Goal: Task Accomplishment & Management: Manage account settings

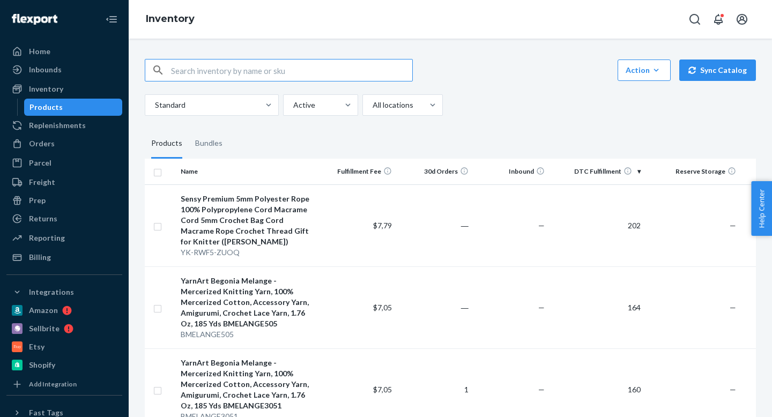
click at [228, 68] on input "text" at bounding box center [291, 69] width 241 height 21
paste input "CANDY-80433-5433"
type input "CANDY-80433-5433"
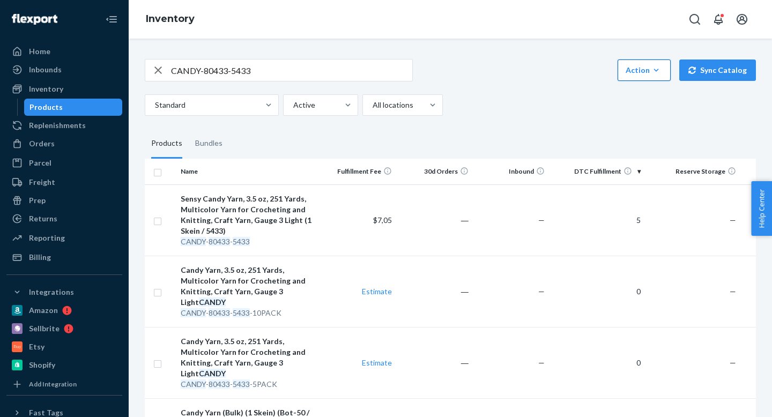
click at [650, 66] on div "Action" at bounding box center [643, 70] width 37 height 11
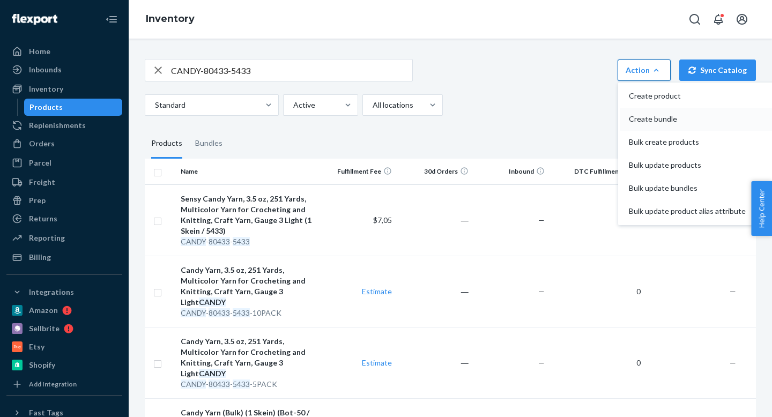
click at [648, 118] on span "Create bundle" at bounding box center [686, 119] width 117 height 8
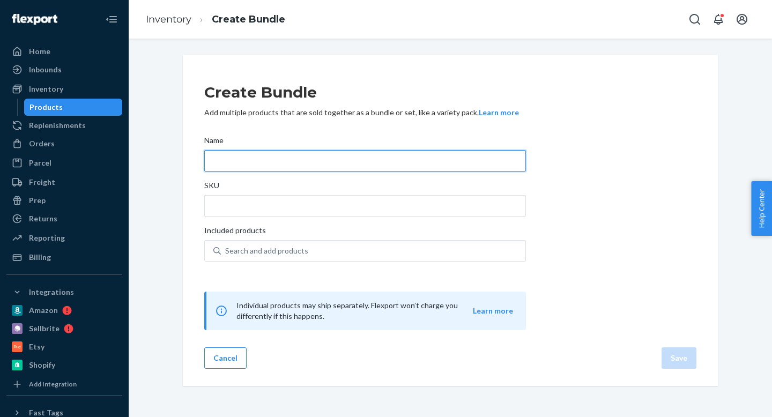
click at [221, 163] on input "Name" at bounding box center [364, 160] width 321 height 21
click at [224, 159] on input "5 skeins of Candy (" at bounding box center [364, 160] width 321 height 21
click at [267, 159] on input "5 Skeins of Candy (" at bounding box center [364, 160] width 321 height 21
type input "5 Skeins of Candy Yarn ("
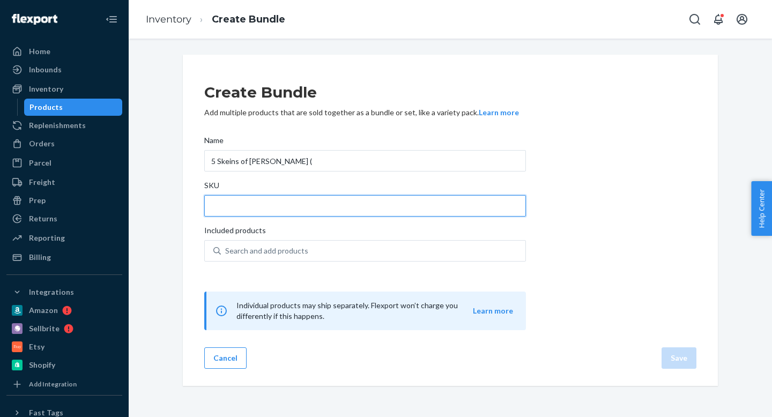
click at [239, 206] on input "SKU" at bounding box center [364, 205] width 321 height 21
paste input "CANDY-80433-5433-5PACK"
click at [272, 206] on input "CANDY-80433-5433-5PACK" at bounding box center [364, 205] width 321 height 21
type input "CANDY-80433-5433-5PACK"
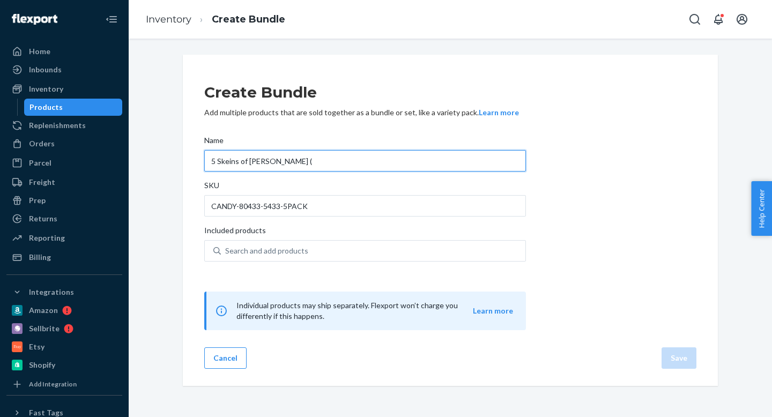
click at [306, 161] on input "5 Skeins of Candy Yarn (" at bounding box center [364, 160] width 321 height 21
paste input "5433"
type input "5 Skeins of Candy Yarn (5433)"
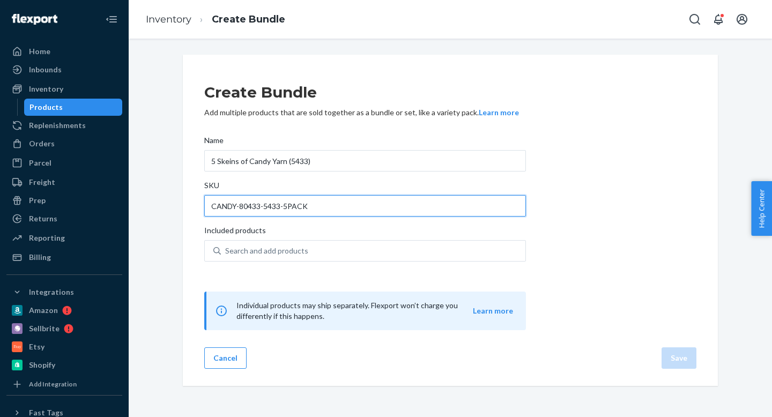
click at [295, 207] on input "CANDY-80433-5433-5PACK" at bounding box center [364, 205] width 321 height 21
drag, startPoint x: 281, startPoint y: 206, endPoint x: 168, endPoint y: 200, distance: 113.7
click at [168, 200] on div "Create Bundle Add multiple products that are sold together as a bundle or set, …" at bounding box center [450, 220] width 627 height 331
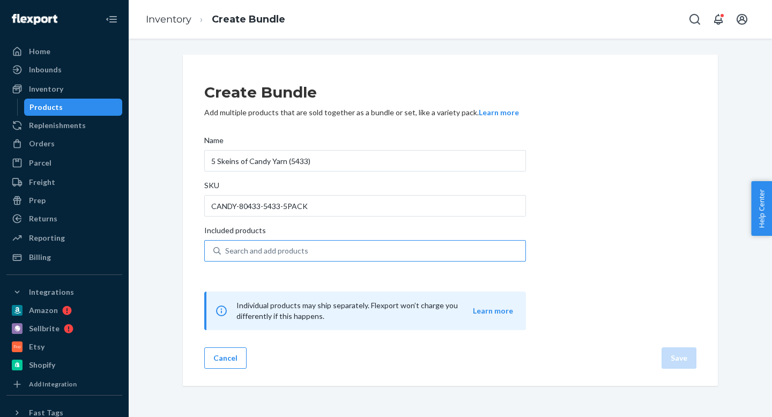
click at [241, 249] on div "Search and add products" at bounding box center [266, 250] width 83 height 11
click at [226, 249] on input "Search and add products" at bounding box center [225, 250] width 1 height 11
paste input "CANDY-80433-5433"
type input "CANDY-80433-5433"
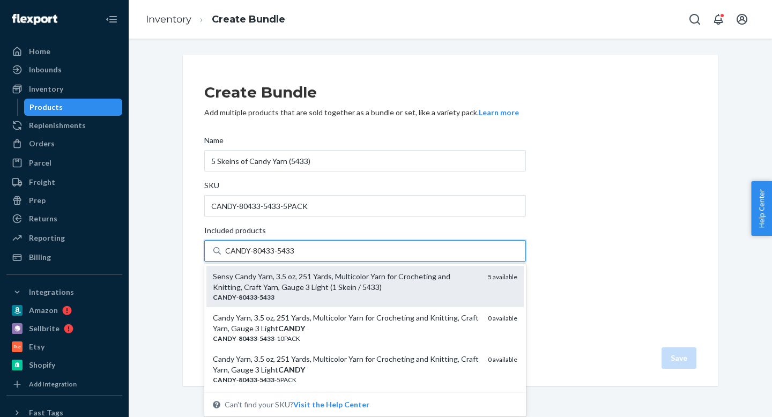
click at [317, 279] on div "Sensy Candy Yarn, 3.5 oz, 251 Yards, Multicolor Yarn for Crocheting and Knittin…" at bounding box center [346, 281] width 266 height 21
click at [296, 256] on input "CANDY-80433-5433" at bounding box center [260, 250] width 71 height 11
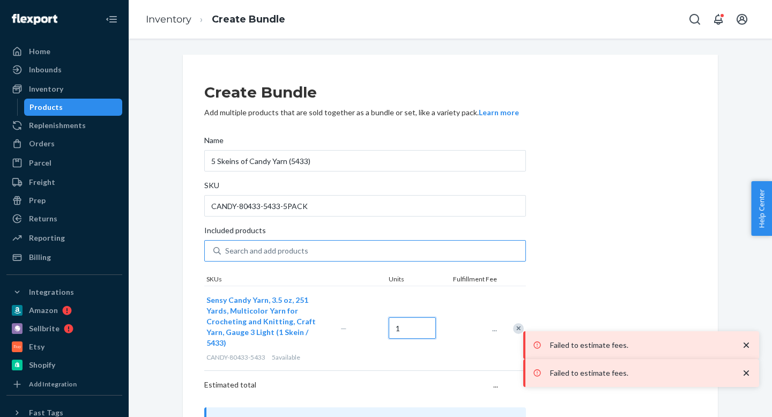
click at [393, 317] on input "1" at bounding box center [411, 327] width 47 height 21
click at [602, 279] on div "Create Bundle Add multiple products that are sold together as a bundle or set, …" at bounding box center [450, 259] width 492 height 374
click at [423, 320] on input "50" at bounding box center [411, 327] width 47 height 21
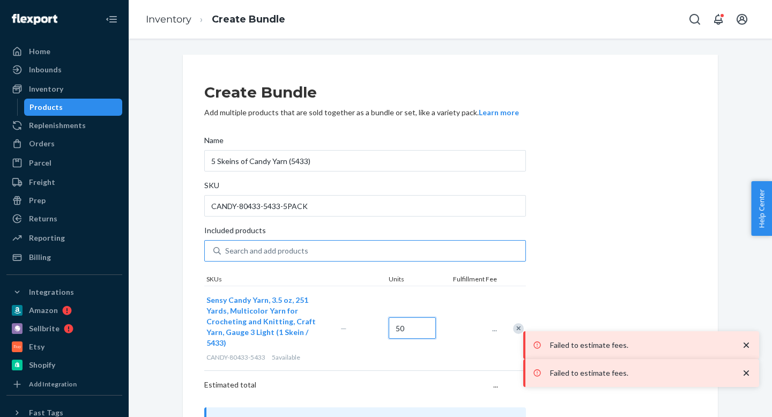
click at [423, 320] on input "50" at bounding box center [411, 327] width 47 height 21
type input "5"
click at [547, 288] on div "Create Bundle Add multiple products that are sold together as a bundle or set, …" at bounding box center [450, 259] width 492 height 374
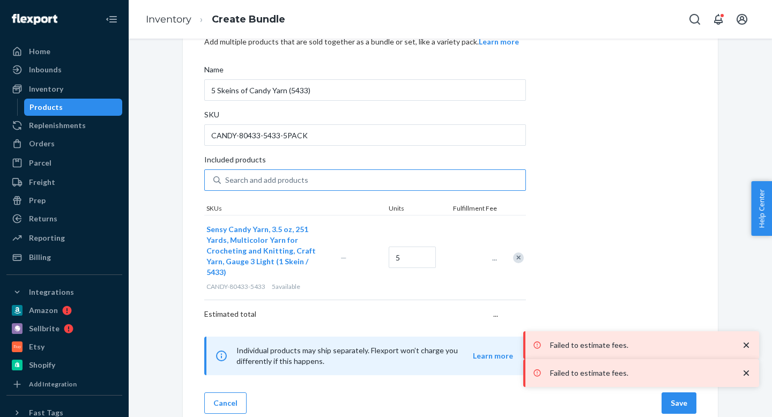
scroll to position [74, 0]
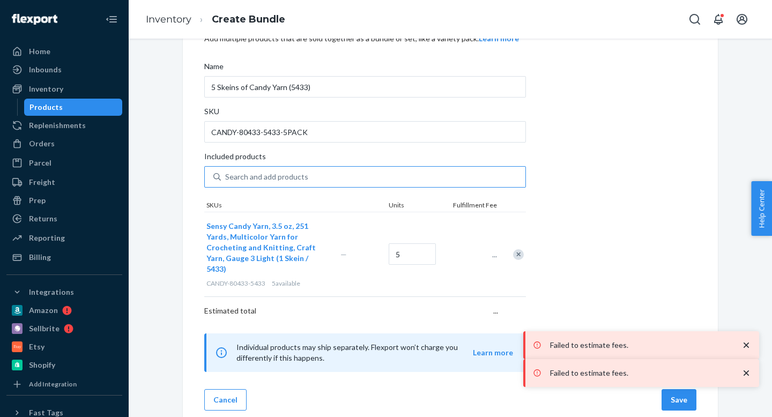
click at [745, 346] on icon "close toast" at bounding box center [745, 344] width 5 height 5
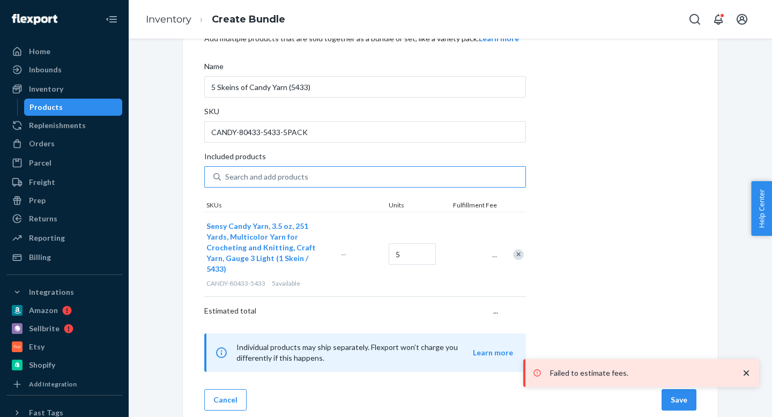
click at [745, 372] on icon "close toast" at bounding box center [745, 372] width 5 height 5
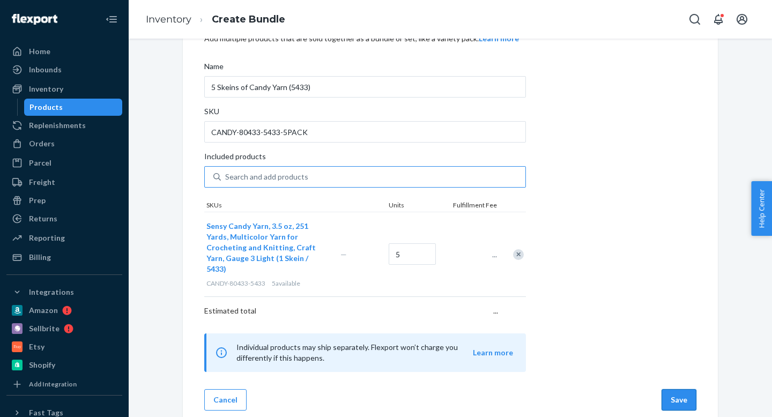
click at [680, 392] on button "Save" at bounding box center [678, 399] width 35 height 21
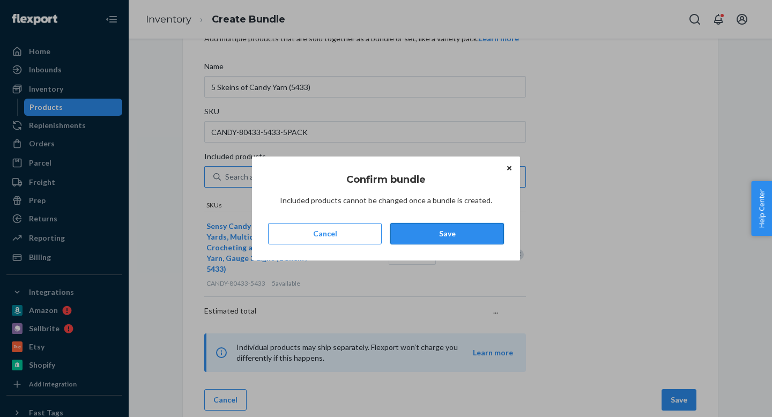
click at [481, 231] on button "Save" at bounding box center [447, 233] width 114 height 21
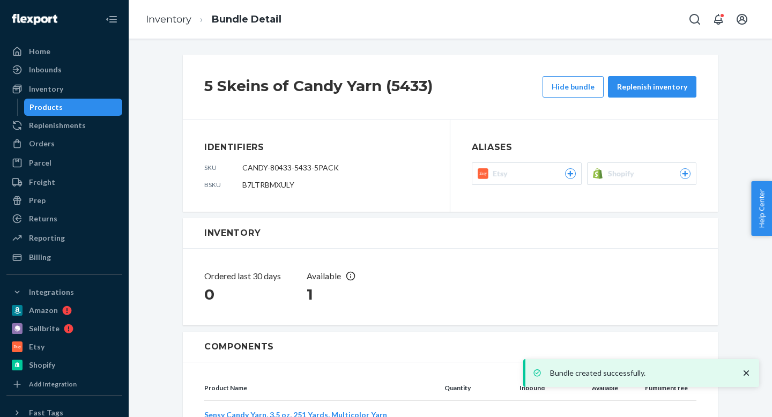
click at [637, 177] on span "Shopify" at bounding box center [623, 173] width 31 height 11
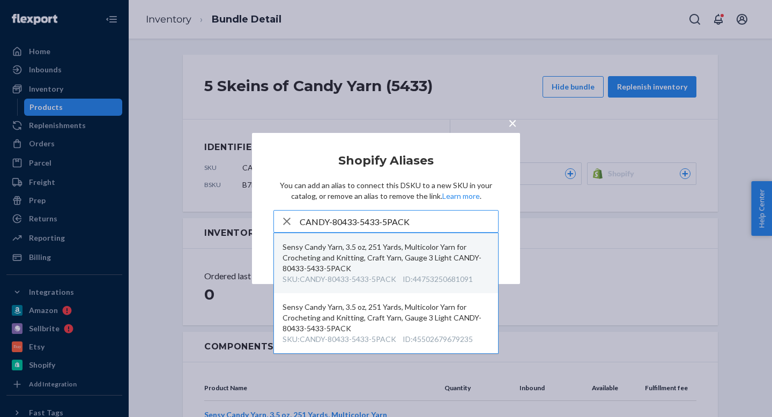
type input "CANDY-80433-5433-5PACK"
click at [363, 263] on div "Sensy Candy Yarn, 3.5 oz, 251 Yards, Multicolor Yarn for Crocheting and Knittin…" at bounding box center [385, 258] width 207 height 32
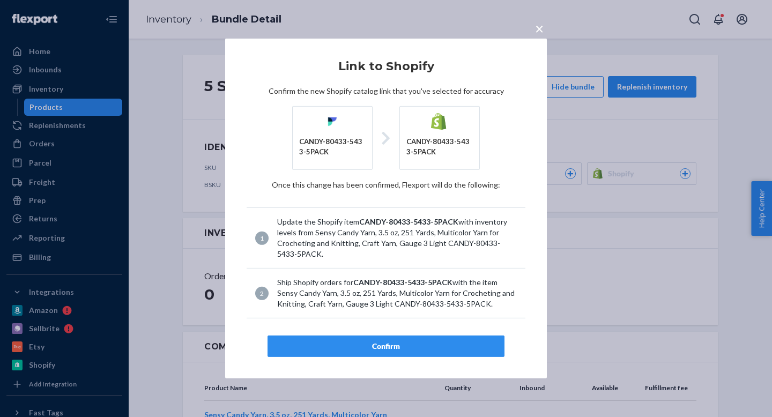
click at [374, 342] on div "Confirm" at bounding box center [385, 346] width 219 height 11
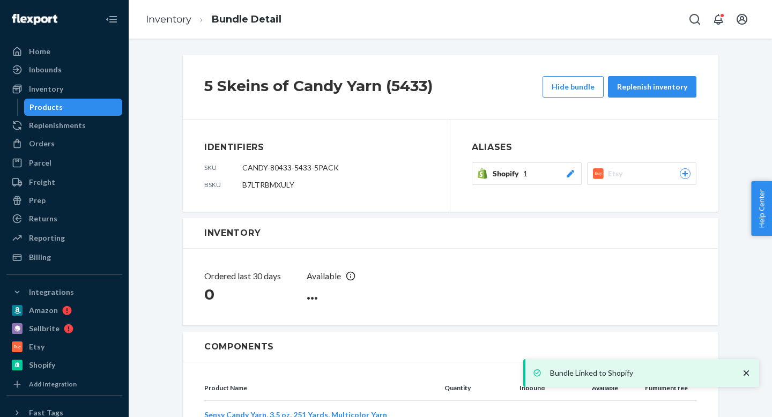
click at [538, 183] on button "Shopify 1" at bounding box center [526, 173] width 110 height 23
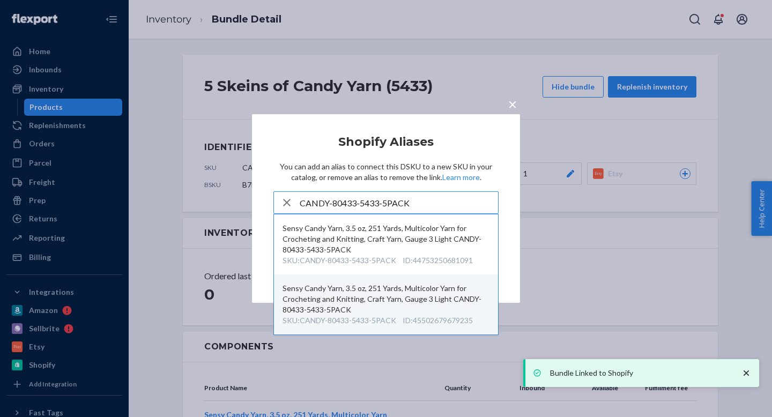
type input "CANDY-80433-5433-5PACK"
click at [366, 302] on div "Sensy Candy Yarn, 3.5 oz, 251 Yards, Multicolor Yarn for Crocheting and Knittin…" at bounding box center [385, 299] width 207 height 32
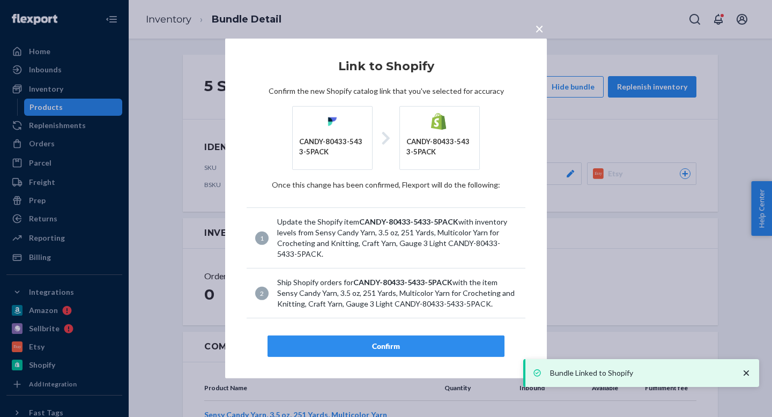
click at [368, 335] on article "Link to Shopify Confirm the new Shopify catalog link that you've selected for a…" at bounding box center [385, 208] width 279 height 297
click at [366, 342] on div "Confirm" at bounding box center [385, 346] width 219 height 11
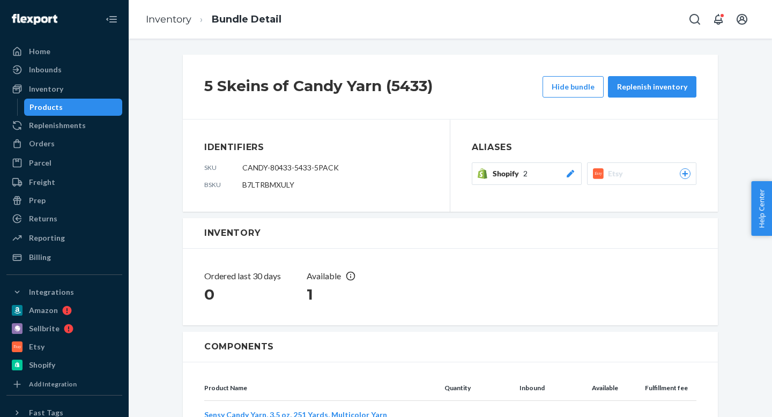
click at [518, 178] on span "Shopify" at bounding box center [507, 173] width 31 height 11
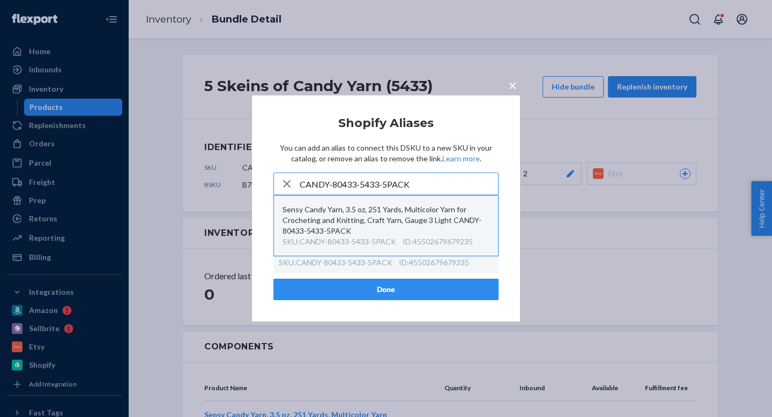
type input "CANDY-80433-5433-5PACK"
click at [371, 219] on div "Sensy Candy Yarn, 3.5 oz, 251 Yards, Multicolor Yarn for Crocheting and Knittin…" at bounding box center [385, 220] width 207 height 32
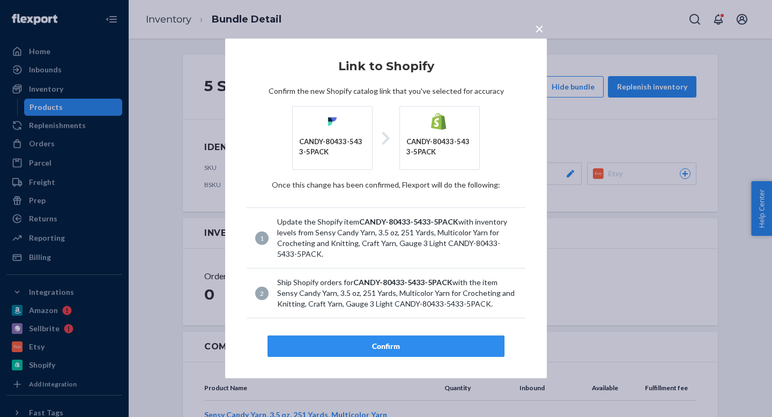
click at [378, 342] on div "Confirm" at bounding box center [385, 346] width 219 height 11
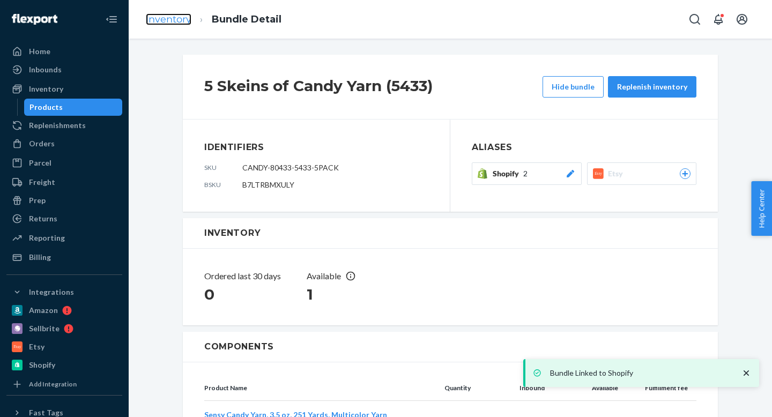
click at [173, 23] on link "Inventory" at bounding box center [169, 19] width 46 height 12
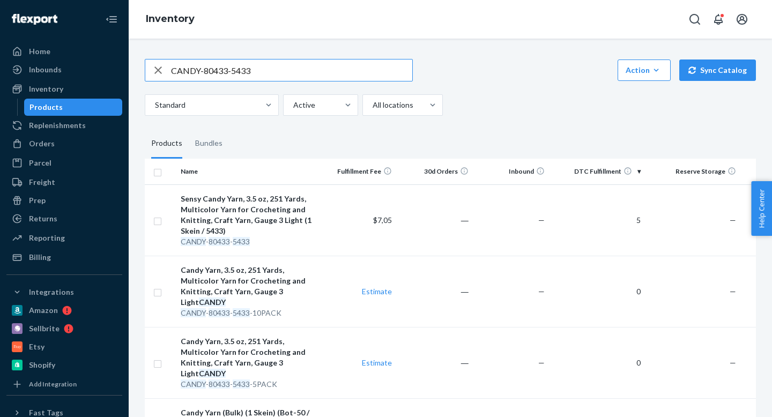
click at [261, 75] on input "CANDY-80433-5433" at bounding box center [291, 69] width 241 height 21
drag, startPoint x: 223, startPoint y: 71, endPoint x: 311, endPoint y: 74, distance: 87.9
click at [311, 74] on input "3MM-BLACK-2PACK" at bounding box center [291, 69] width 241 height 21
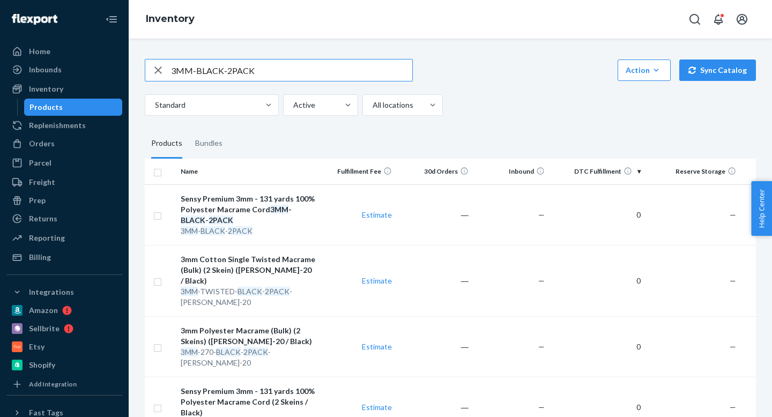
drag, startPoint x: 222, startPoint y: 70, endPoint x: 305, endPoint y: 71, distance: 83.1
click at [305, 71] on input "3MM-BLACK-2PACK" at bounding box center [291, 69] width 241 height 21
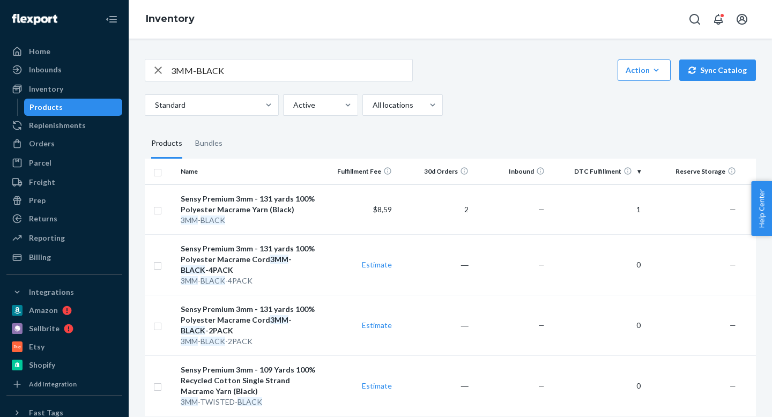
click at [223, 68] on input "3MM-BLACK" at bounding box center [291, 69] width 241 height 21
paste input "YELLOW"
click at [216, 70] on input "3MM-YELLOW" at bounding box center [291, 69] width 241 height 21
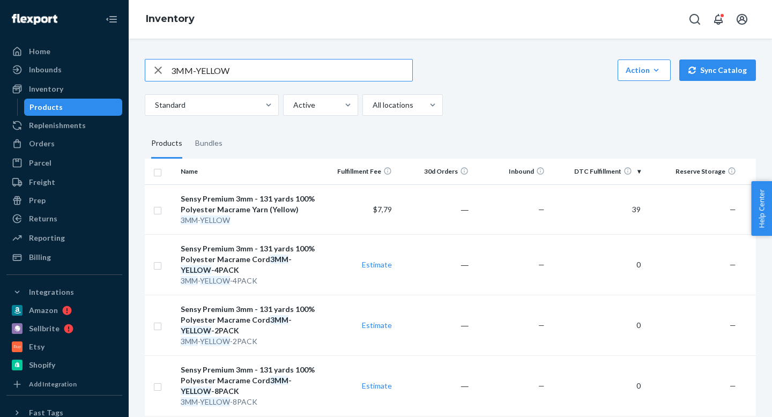
click at [216, 70] on input "3MM-YELLOW" at bounding box center [291, 69] width 241 height 21
paste input "MINK"
click at [219, 63] on input "3MM-MINK" at bounding box center [291, 69] width 241 height 21
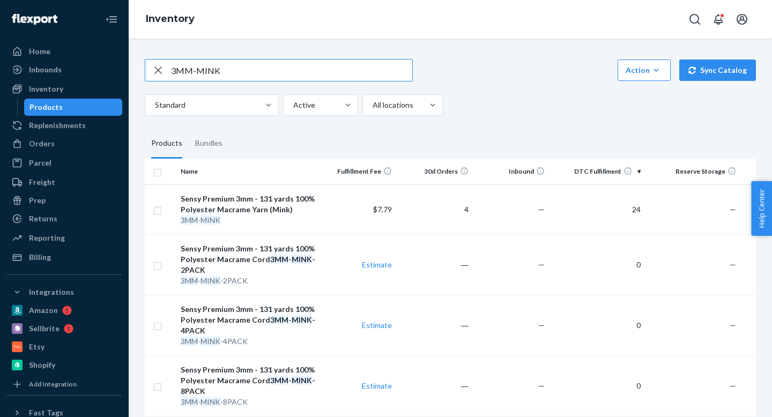
click at [219, 63] on input "3MM-MINK" at bounding box center [291, 69] width 241 height 21
paste input "2MM POLYESTER"
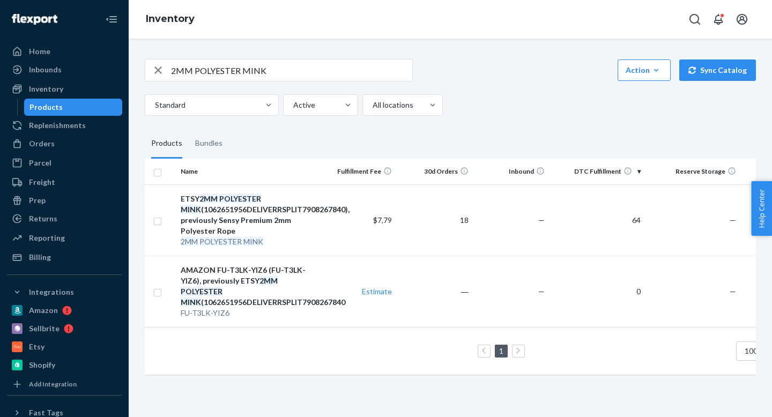
click at [202, 68] on input "2MM POLYESTER MINK" at bounding box center [291, 69] width 241 height 21
paste input "SUPERSAVER-98511"
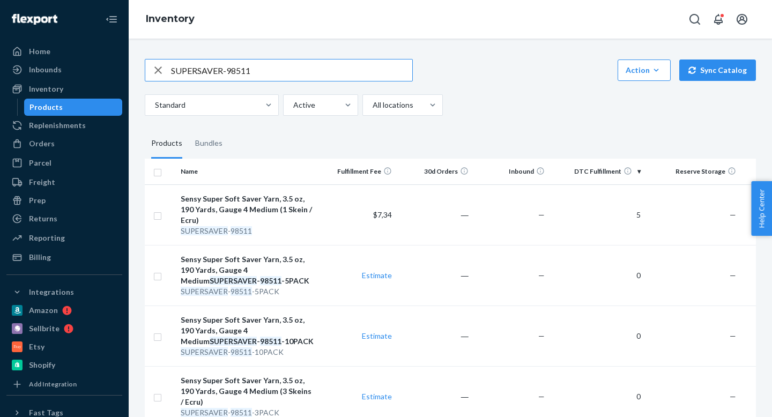
click at [236, 68] on input "SUPERSAVER-98511" at bounding box center [291, 69] width 241 height 21
paste input "400"
click at [257, 78] on input "SUPERSAVER-98400" at bounding box center [291, 69] width 241 height 21
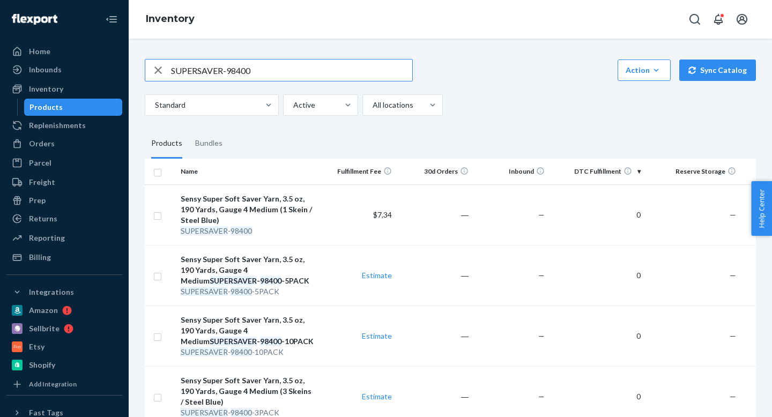
click at [257, 78] on input "SUPERSAVER-98400" at bounding box center [291, 69] width 241 height 21
paste input "1.5MM-POLYESTER-LATTE"
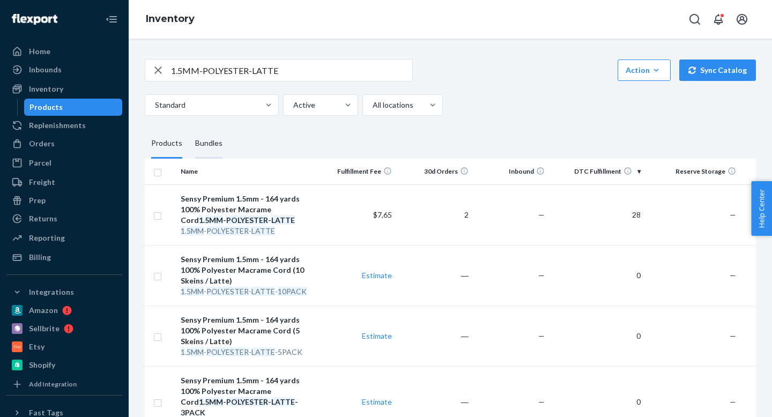
click at [196, 149] on div "Bundles" at bounding box center [208, 144] width 27 height 30
click at [189, 129] on input "Bundles" at bounding box center [189, 129] width 0 height 0
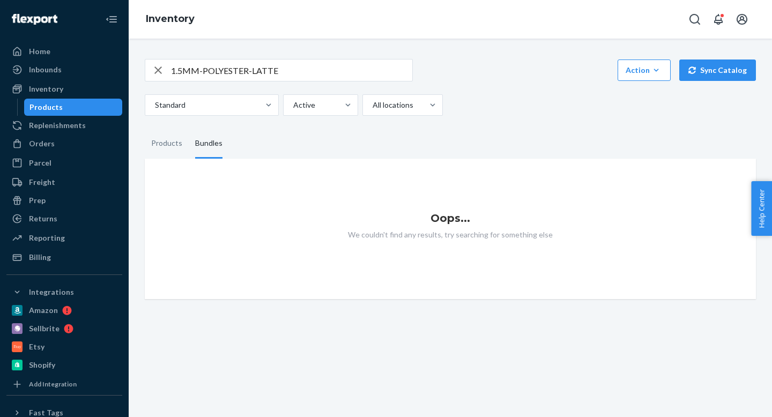
click at [179, 71] on input "1.5MM-POLYESTER-LATTE" at bounding box center [291, 69] width 241 height 21
click at [253, 67] on input "15MM-POLYESTER-LATTE" at bounding box center [291, 69] width 241 height 21
click at [297, 71] on input "15MM-POLYESTER-LATTE" at bounding box center [291, 69] width 241 height 21
type input "15MM-POLYESTER-LATTE"
click at [667, 85] on div "15MM-POLYESTER-LATTE Action Create product Create bundle Bulk create products B…" at bounding box center [450, 87] width 611 height 57
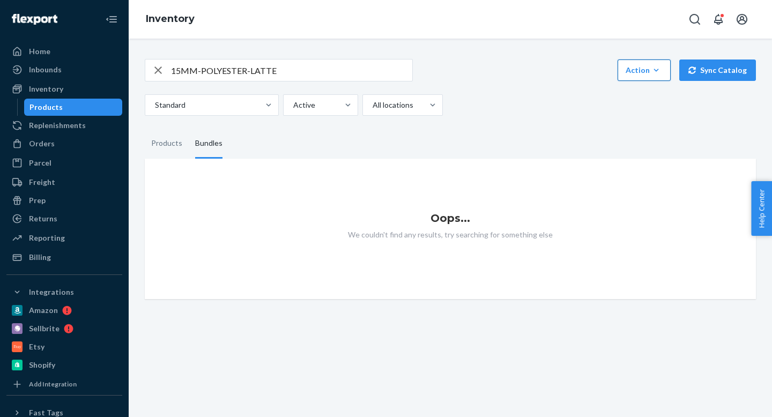
click at [660, 78] on button "Action Create product Create bundle Bulk create products Bulk update products B…" at bounding box center [643, 69] width 53 height 21
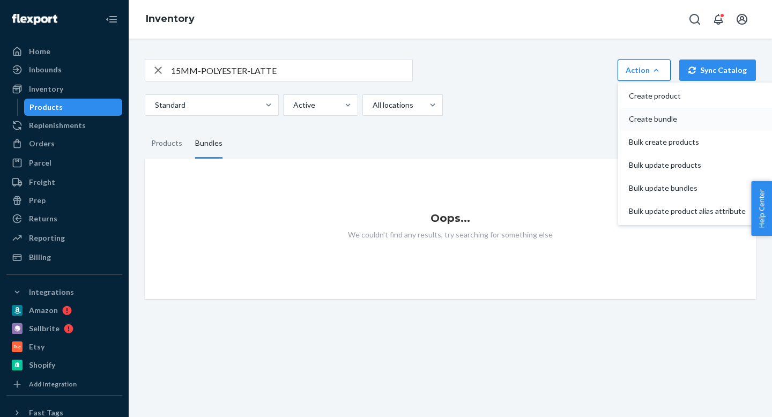
click at [656, 117] on span "Create bundle" at bounding box center [686, 119] width 117 height 8
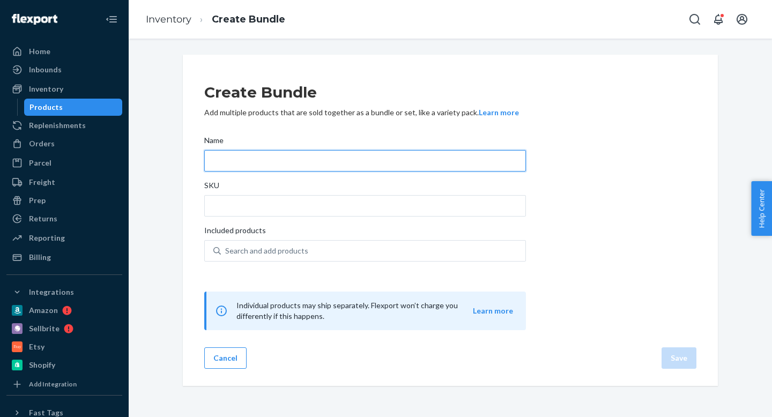
click at [265, 162] on input "Name" at bounding box center [364, 160] width 321 height 21
type input "1"
click at [346, 156] on input "10 Skeins of 1.5mm Macrame Cord (Anthracite)" at bounding box center [364, 160] width 321 height 21
type input "10 Skeins of 1.5mm Macrame Cord (Latte)"
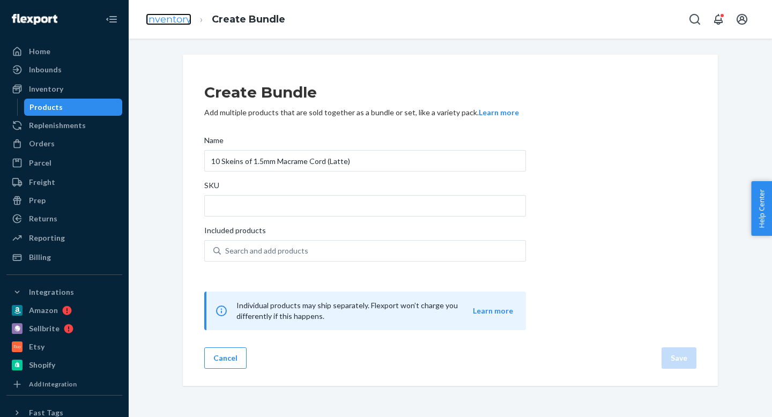
click at [179, 21] on link "Inventory" at bounding box center [169, 19] width 46 height 12
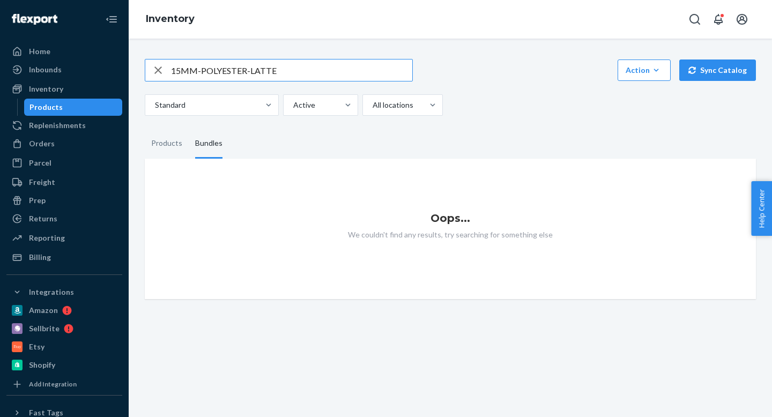
click at [234, 73] on input "15MM-POLYESTER-LATTE" at bounding box center [291, 69] width 241 height 21
type input "latte"
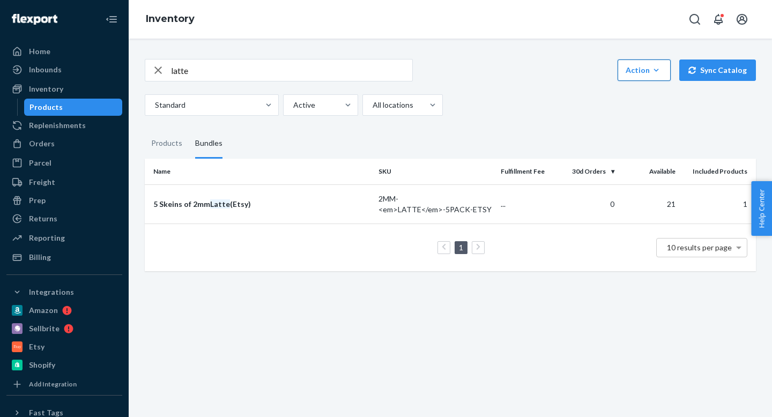
click at [653, 77] on button "Action Create product Create bundle Bulk create products Bulk update products B…" at bounding box center [643, 69] width 53 height 21
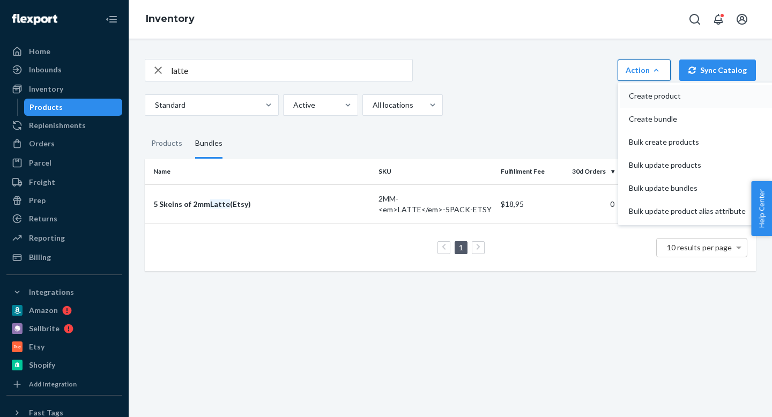
click at [653, 101] on button "Create product" at bounding box center [696, 96] width 153 height 23
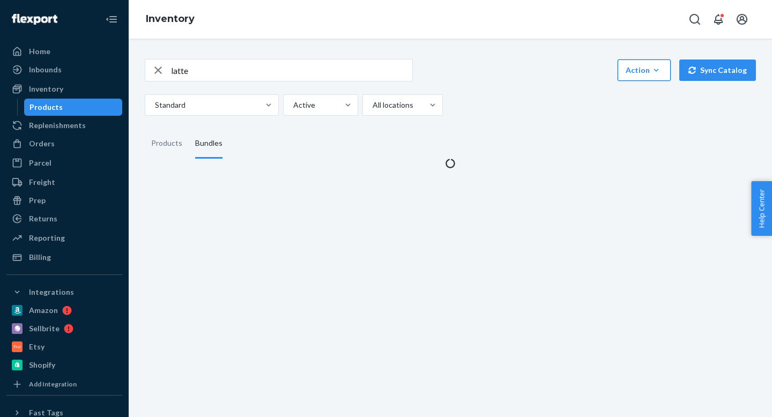
click at [656, 73] on icon "button" at bounding box center [655, 70] width 11 height 11
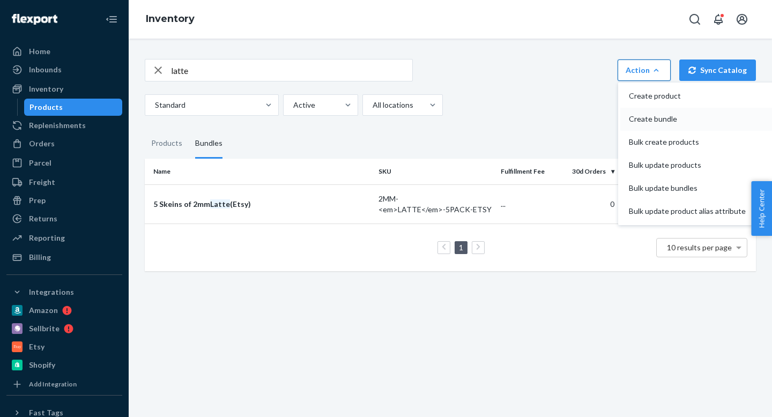
click at [656, 125] on button "Create bundle" at bounding box center [696, 119] width 153 height 23
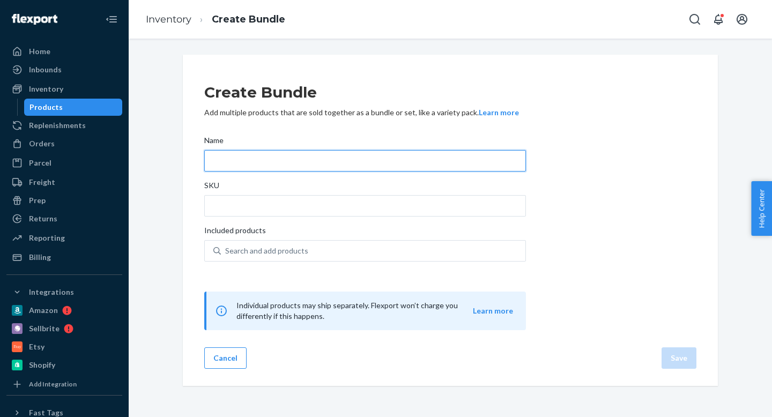
click at [264, 160] on input "Name" at bounding box center [364, 160] width 321 height 21
paste input "1.5MM-POLYESTER-LATTE"
type input "1.5MM-POLYESTER-LATTE"
type input "1"
click at [347, 161] on input "10 Skeins of 1.5mm Macrame Cord (Anthracite)" at bounding box center [364, 160] width 321 height 21
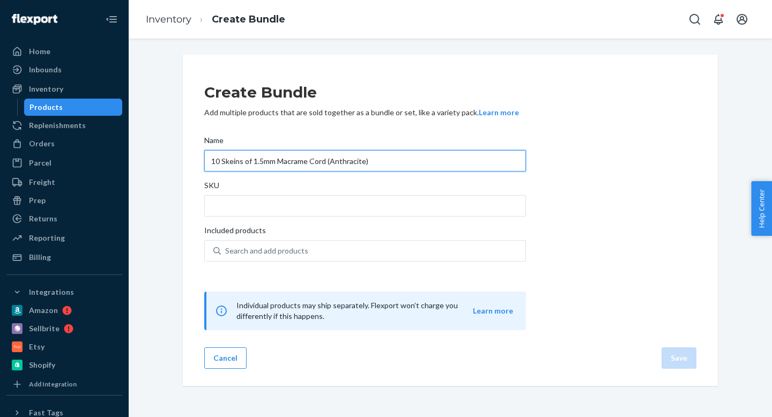
click at [347, 161] on input "10 Skeins of 1.5mm Macrame Cord (Anthracite)" at bounding box center [364, 160] width 321 height 21
type input "10 Skeins of 1.5mm Macrame Cord (Latte)"
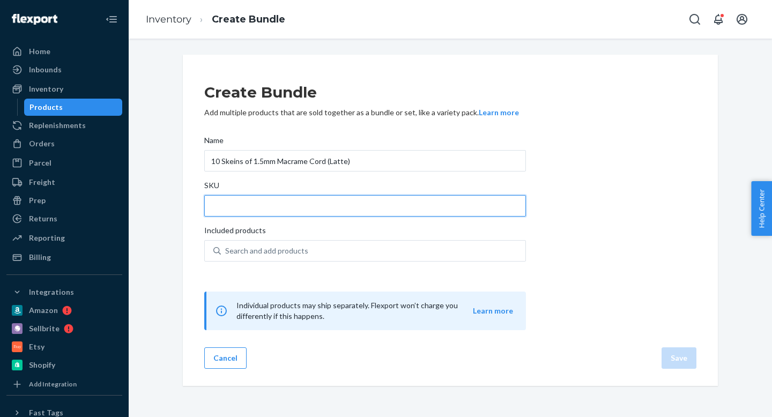
click at [300, 212] on input "SKU" at bounding box center [364, 205] width 321 height 21
paste input "1.5MM-POLYESTER-LATTE"
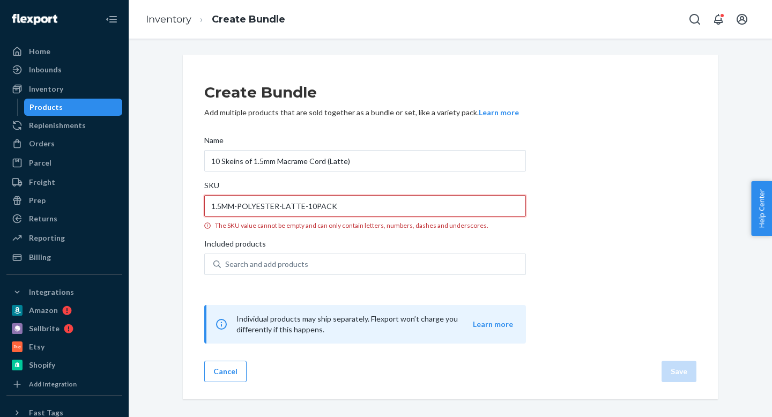
click at [217, 205] on input "1.5MM-POLYESTER-LATTE-10PACK" at bounding box center [364, 205] width 321 height 21
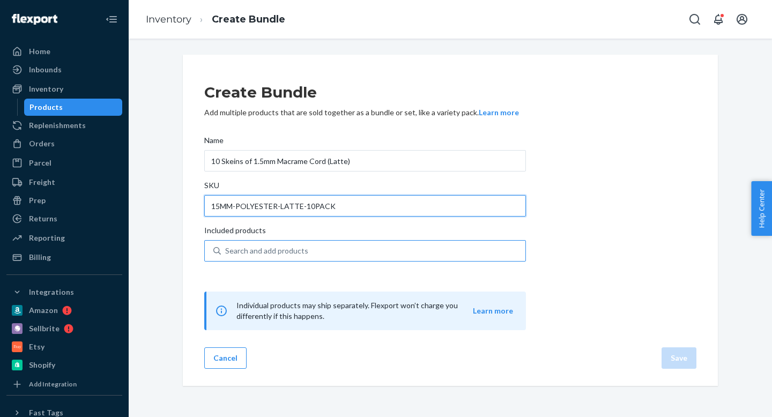
type input "15MM-POLYESTER-LATTE-10PACK"
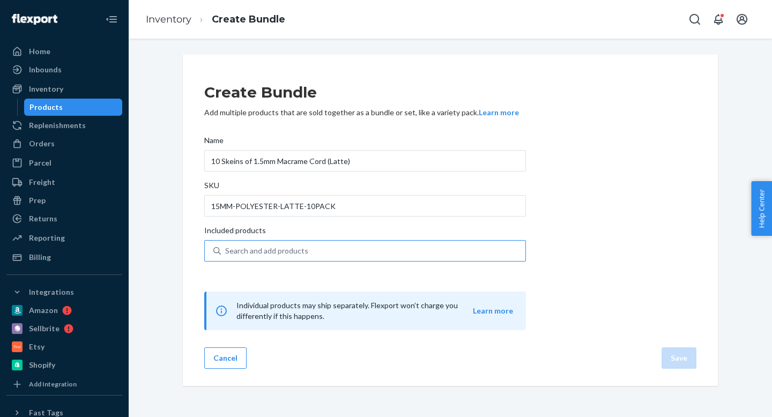
click at [242, 251] on div "Search and add products" at bounding box center [266, 250] width 83 height 11
click at [226, 251] on input "Search and add products" at bounding box center [225, 250] width 1 height 11
paste input "1.5MM-POLYESTER-LATTE-10PACK"
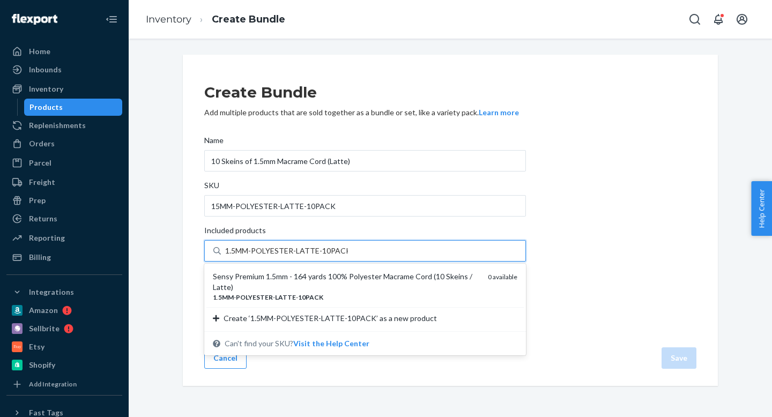
drag, startPoint x: 315, startPoint y: 251, endPoint x: 475, endPoint y: 251, distance: 159.7
click at [475, 251] on div "1.5MM-POLYESTER-LATTE-10PACK 1.5MM-POLYESTER-LATTE-10PACK" at bounding box center [373, 250] width 304 height 19
type input "1.5MM-POLYESTER-LATTE"
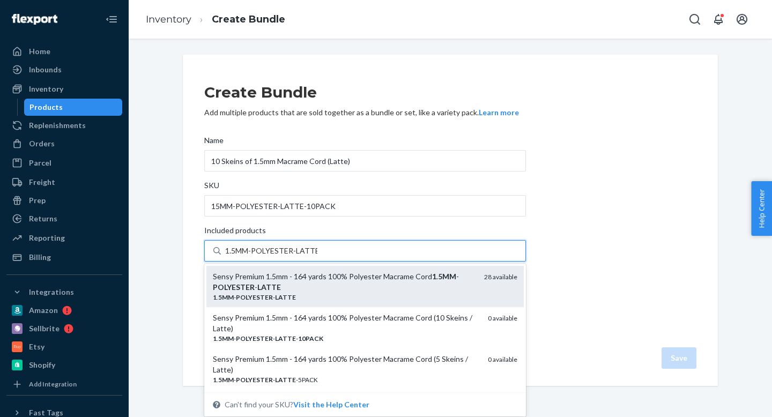
click at [450, 283] on div "Sensy Premium 1.5mm - 164 yards 100% Polyester Macrame Cord 1 . 5MM - POLYESTER…" at bounding box center [344, 281] width 263 height 21
click at [317, 256] on input "1.5MM-POLYESTER-LATTE" at bounding box center [271, 250] width 92 height 11
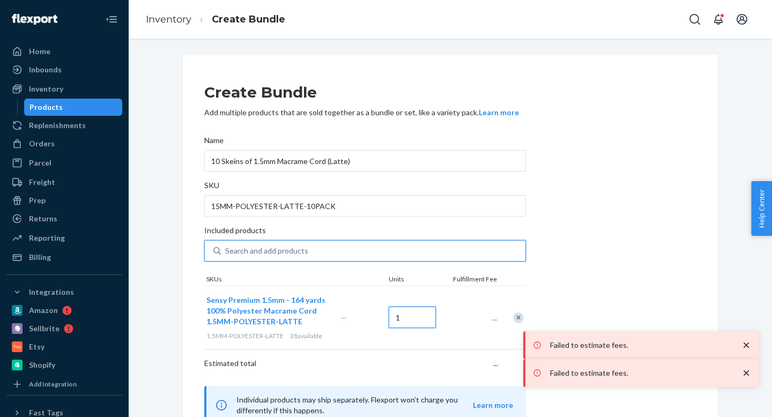
click at [421, 313] on input "1" at bounding box center [411, 316] width 47 height 21
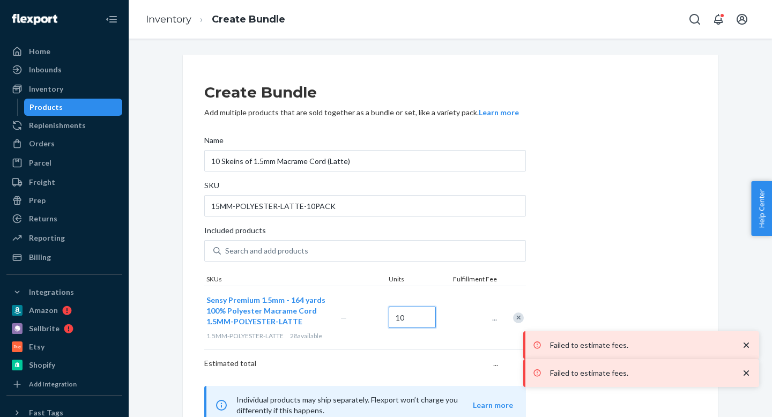
type input "10"
click at [583, 275] on div "Create Bundle Add multiple products that are sold together as a bundle or set, …" at bounding box center [450, 248] width 492 height 353
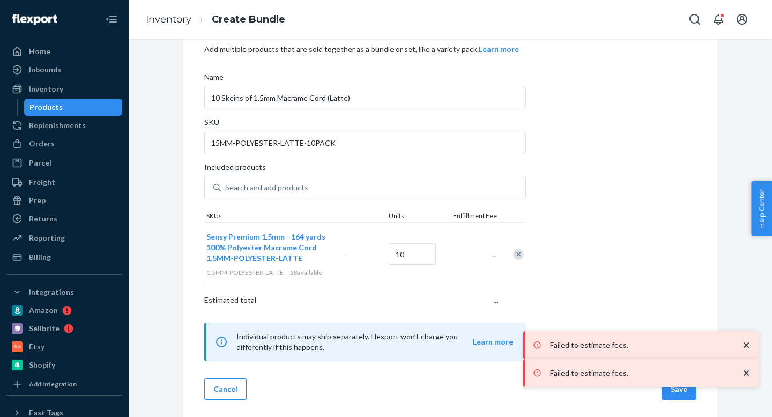
click at [746, 347] on icon "close toast" at bounding box center [745, 345] width 11 height 11
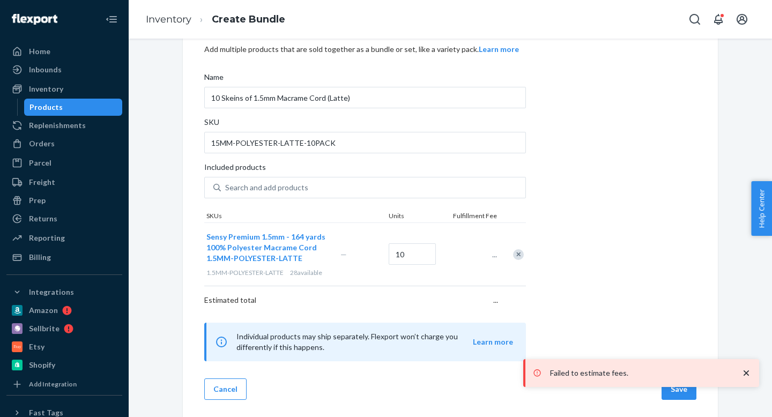
click at [746, 372] on icon "close toast" at bounding box center [745, 372] width 5 height 5
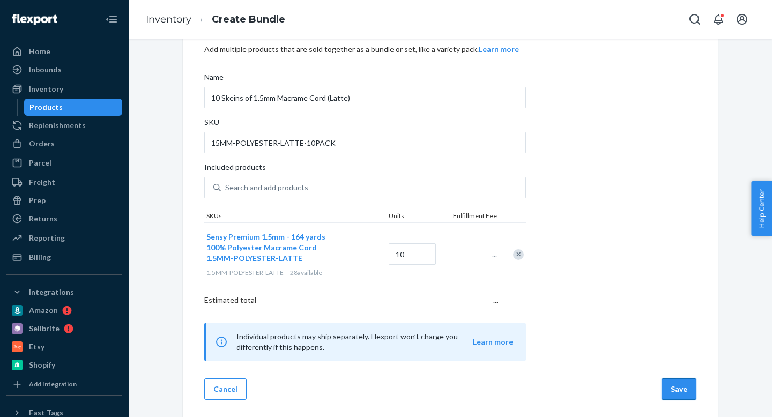
click at [677, 390] on button "Save" at bounding box center [678, 388] width 35 height 21
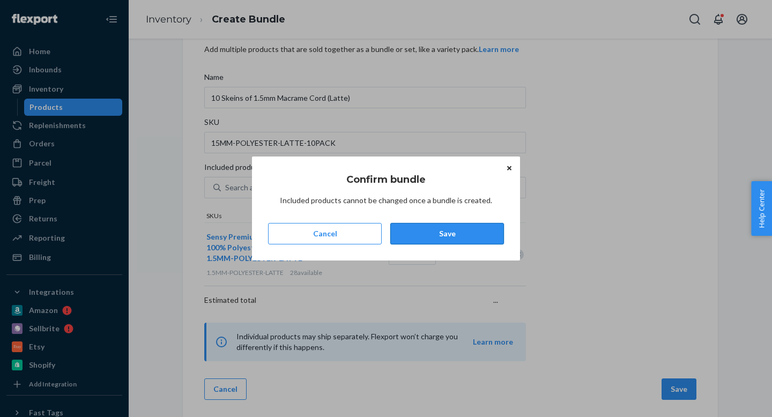
click at [464, 241] on button "Save" at bounding box center [447, 233] width 114 height 21
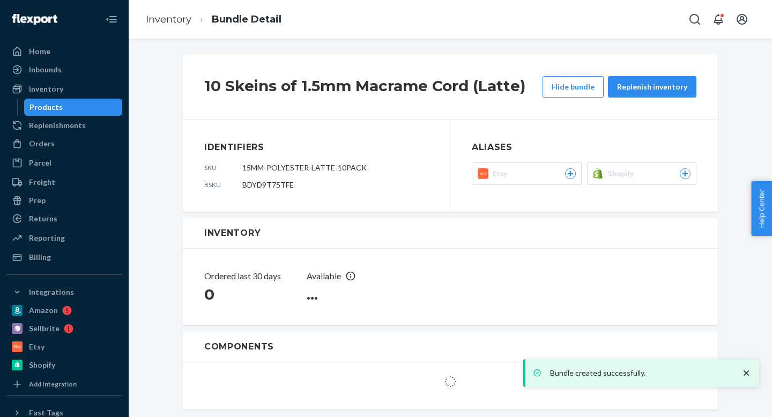
click at [620, 172] on span "Shopify" at bounding box center [623, 173] width 31 height 11
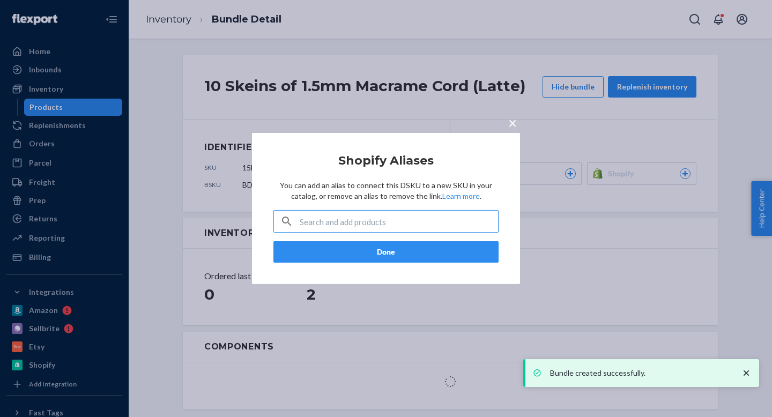
click at [383, 219] on input "text" at bounding box center [398, 221] width 198 height 21
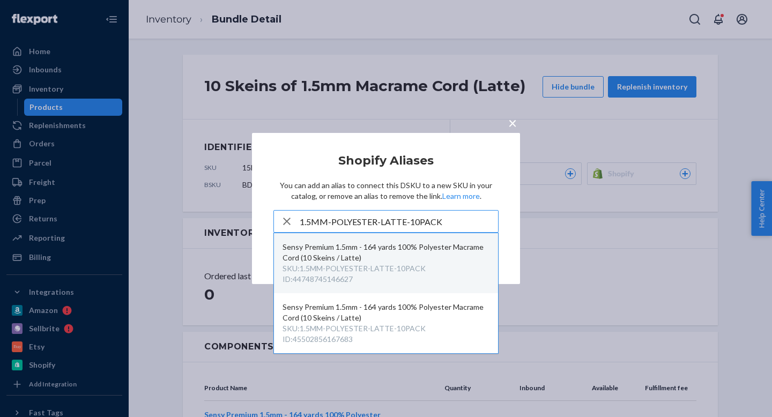
type input "1.5MM-POLYESTER-LATTE-10PACK"
click at [372, 252] on div "Sensy Premium 1.5mm - 164 yards 100% Polyester Macrame Cord (10 Skeins / Latte)" at bounding box center [385, 252] width 207 height 21
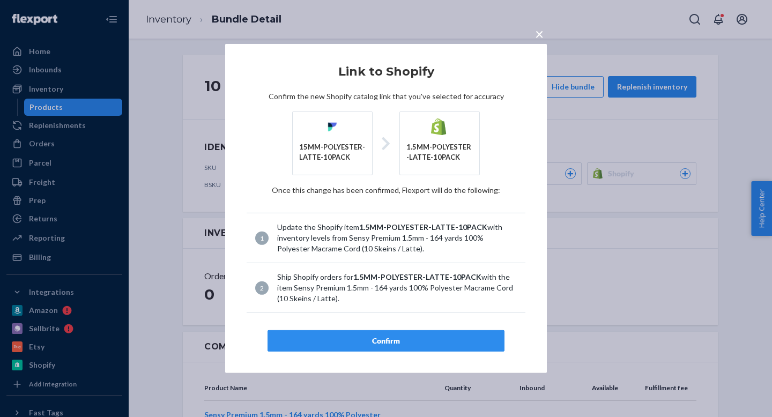
click at [392, 335] on button "Confirm" at bounding box center [385, 340] width 237 height 21
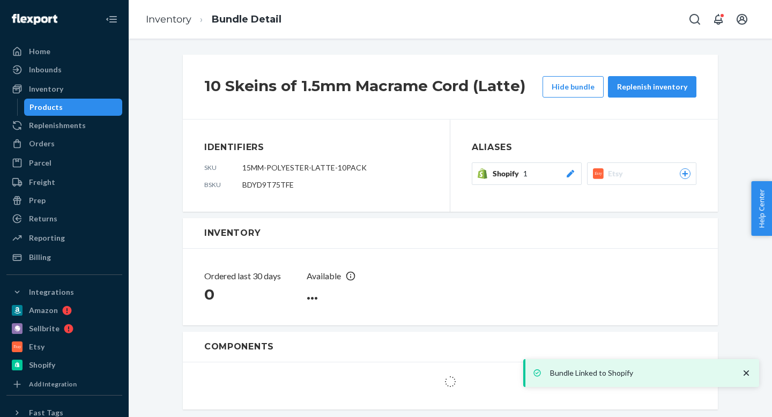
click at [551, 175] on div "Shopify 1" at bounding box center [533, 173] width 83 height 11
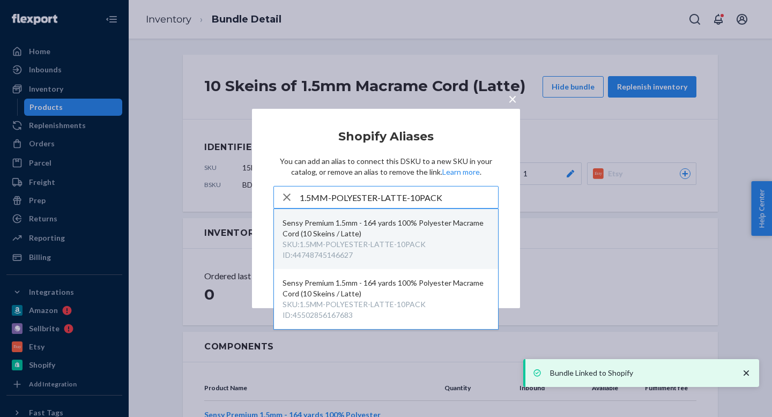
type input "1.5MM-POLYESTER-LATTE-10PACK"
click at [386, 250] on div "SKU : 1.5MM-POLYESTER-LATTE-10PACK ID : 44748745146627" at bounding box center [385, 249] width 207 height 21
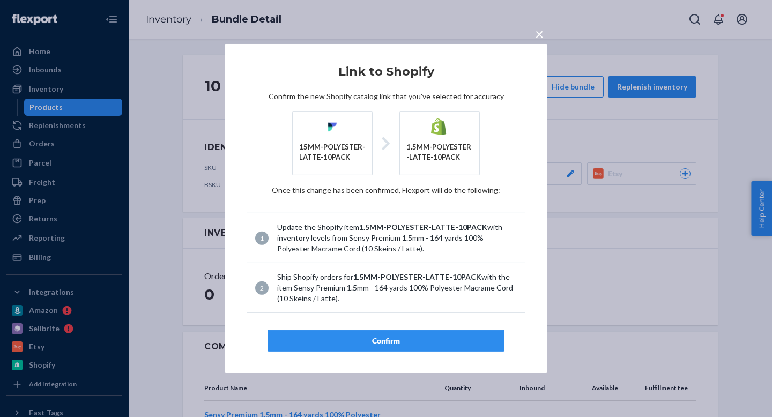
click at [383, 336] on div "Confirm" at bounding box center [385, 340] width 219 height 11
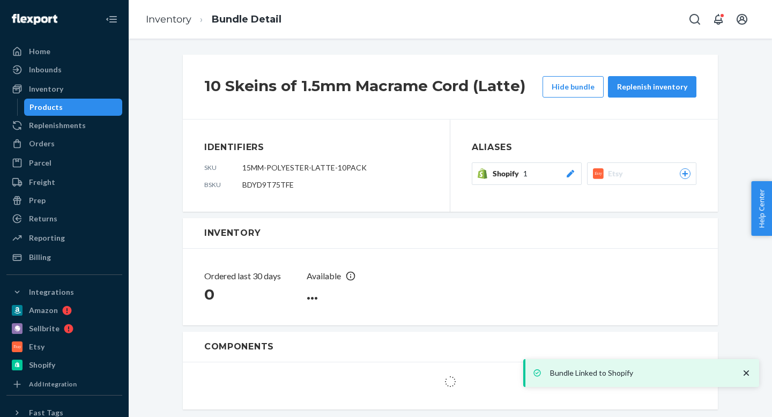
click at [528, 174] on div "Shopify 1" at bounding box center [533, 173] width 83 height 11
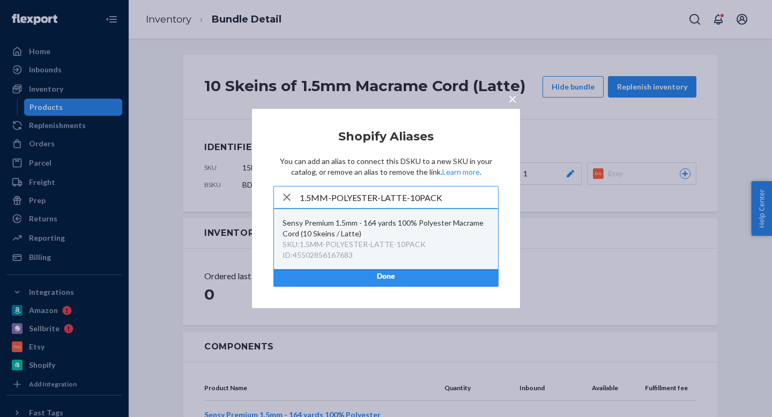
type input "1.5MM-POLYESTER-LATTE-10PACK"
click at [379, 248] on div "SKU : 1.5MM-POLYESTER-LATTE-10PACK" at bounding box center [353, 244] width 143 height 11
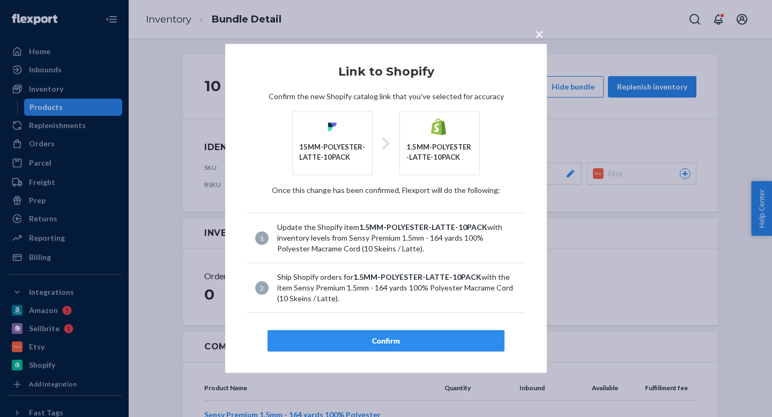
click at [379, 347] on button "Confirm" at bounding box center [385, 340] width 237 height 21
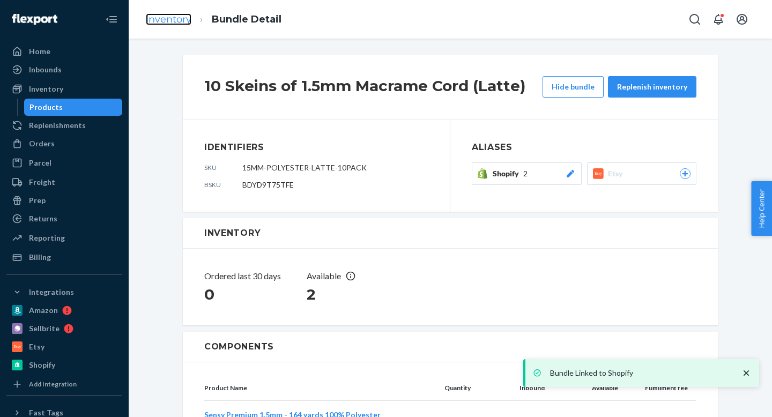
click at [180, 23] on link "Inventory" at bounding box center [169, 19] width 46 height 12
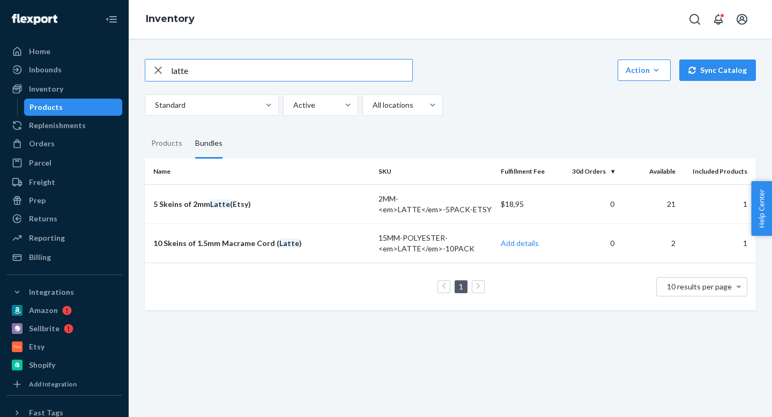
click at [220, 72] on input "latte" at bounding box center [291, 69] width 241 height 21
click at [171, 138] on div "Products" at bounding box center [166, 144] width 31 height 30
click at [145, 129] on input "Products" at bounding box center [145, 129] width 0 height 0
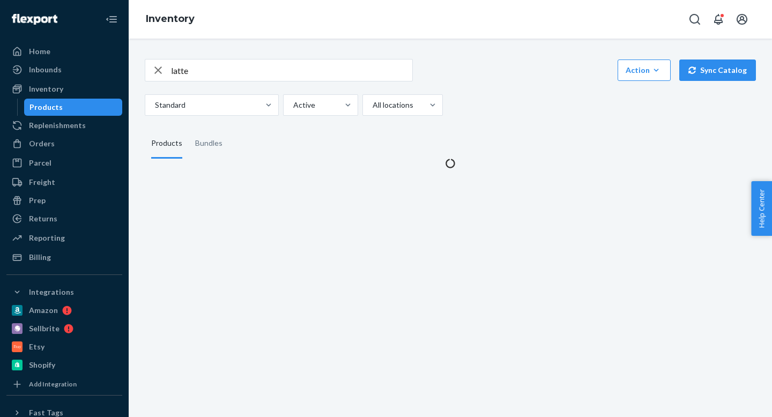
click at [217, 75] on input "latte" at bounding box center [291, 69] width 241 height 21
paste input "1.5MM-POLYESTER-ORANGE"
type input "1.5MM-POLYESTER-ORANGE"
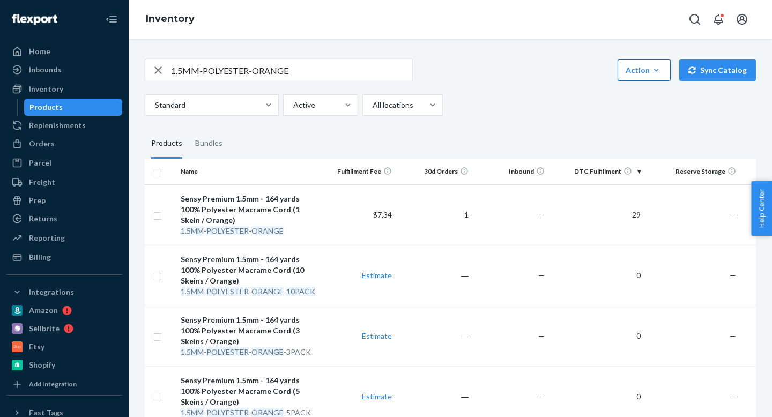
click at [647, 72] on div "Action" at bounding box center [643, 70] width 37 height 11
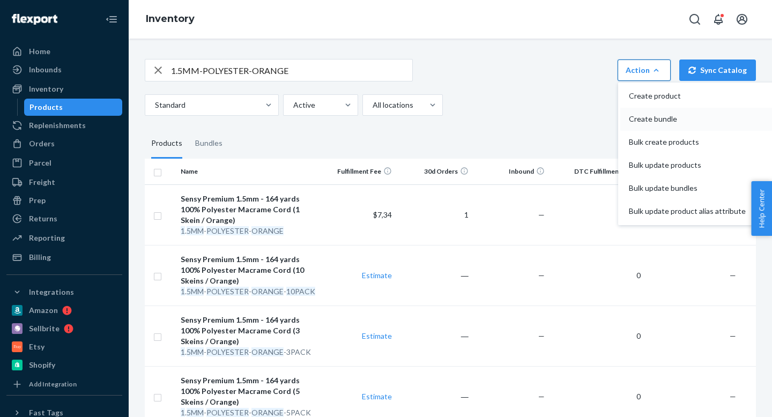
click at [651, 115] on span "Create bundle" at bounding box center [686, 119] width 117 height 8
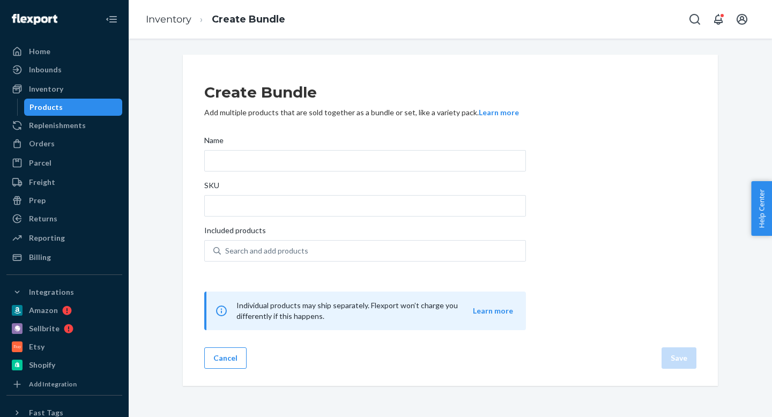
click at [234, 172] on div "Name SKU Included products Search and add products" at bounding box center [364, 205] width 321 height 148
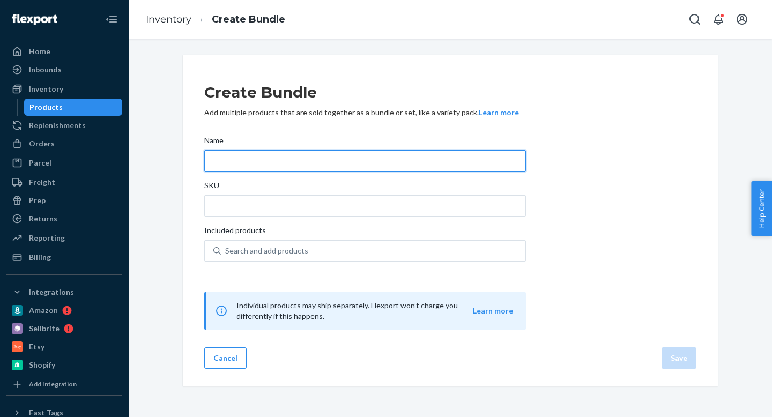
type input "1"
click at [251, 162] on input "1" at bounding box center [364, 160] width 321 height 21
click at [255, 161] on input "5 Skeins of 2mm Avocado (Etsy)" at bounding box center [364, 160] width 321 height 21
click at [275, 160] on input "5 Skeins of 1.5mm Avocado (Etsy)" at bounding box center [364, 160] width 321 height 21
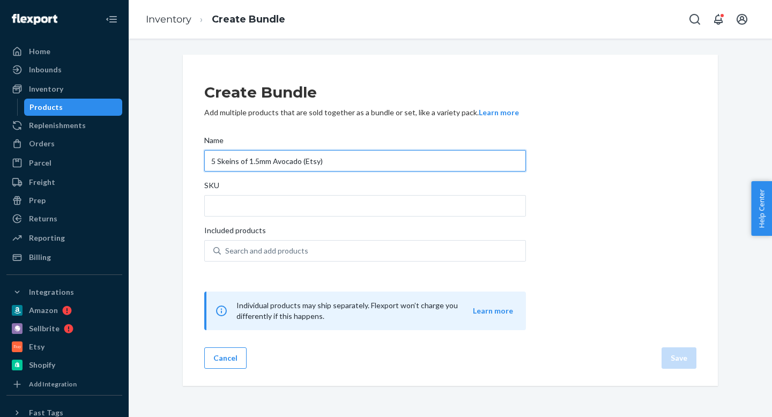
click at [275, 160] on input "5 Skeins of 1.5mm Avocado (Etsy)" at bounding box center [364, 160] width 321 height 21
click at [312, 164] on input "5 Skeins of 1.5mm Macrame (Etsy)" at bounding box center [364, 160] width 321 height 21
type input "5 Skeins of 1.5mm Macrame (Orange)"
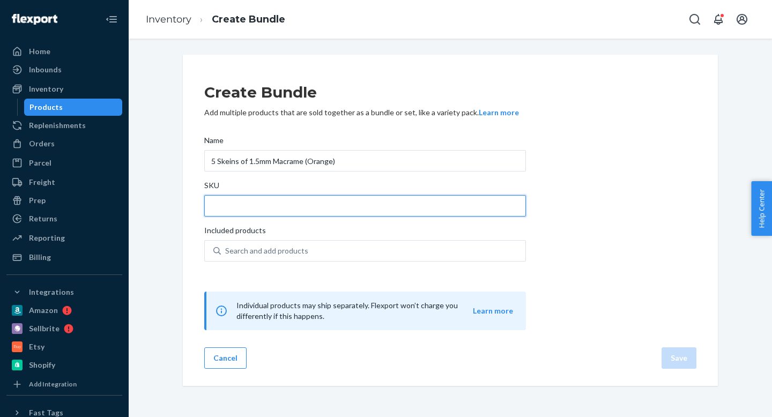
click at [279, 215] on input "SKU" at bounding box center [364, 205] width 321 height 21
paste input "1.5MM-POLYESTER-ORANGE"
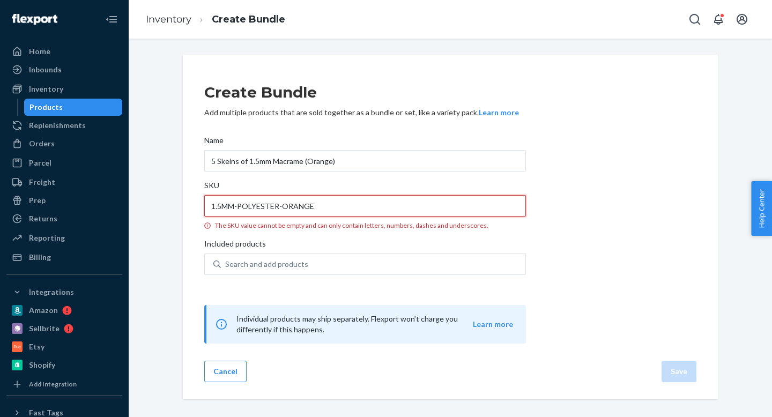
click at [218, 202] on input "1.5MM-POLYESTER-ORANGE" at bounding box center [364, 205] width 321 height 21
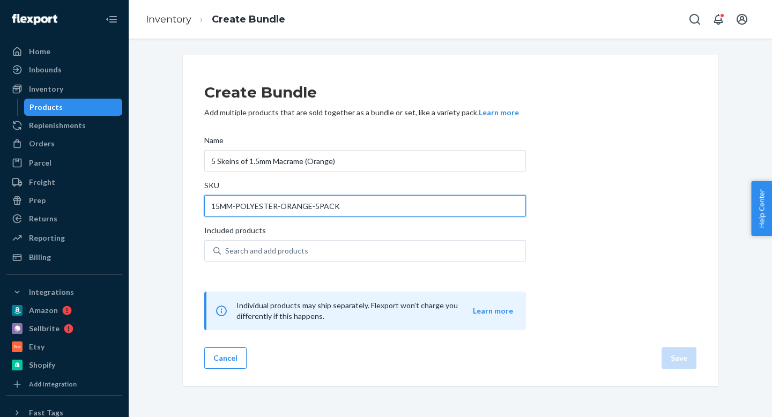
click at [318, 205] on input "15MM-POLYESTER-ORANGE-5PACK" at bounding box center [364, 205] width 321 height 21
paste input "."
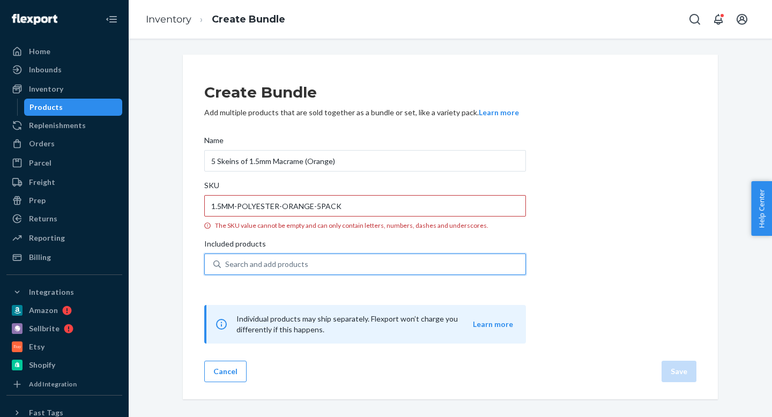
click at [274, 269] on div "Search and add products" at bounding box center [266, 264] width 83 height 11
click at [226, 269] on input "0 results available. Use Up and Down to choose options, press Enter to select t…" at bounding box center [225, 264] width 1 height 11
click at [217, 209] on input "1.5MM-POLYESTER-ORANGE-5PACK" at bounding box center [364, 205] width 321 height 21
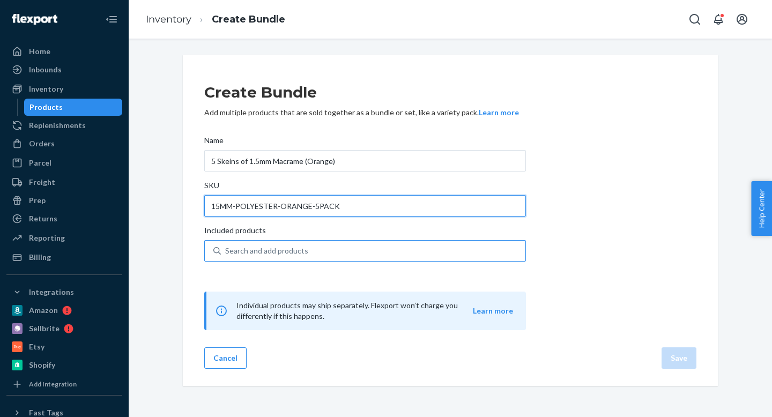
type input "15MM-POLYESTER-ORANGE-5PACK"
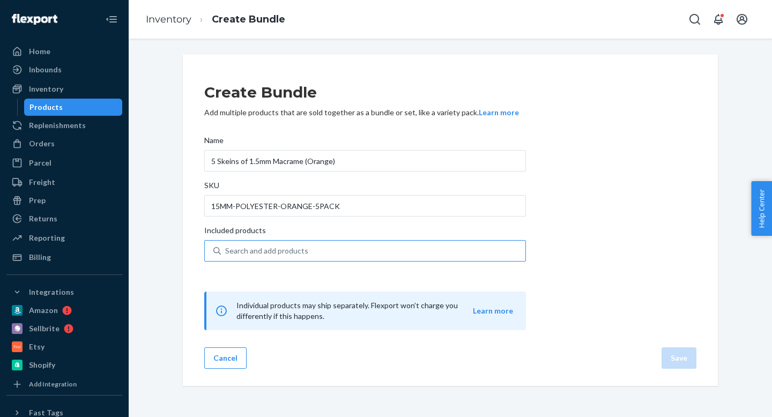
click at [236, 256] on div "Search and add products" at bounding box center [266, 250] width 83 height 11
click at [226, 256] on input "Search and add products" at bounding box center [225, 250] width 1 height 11
paste input "1.5MM-POLYESTER-ORANGE-5PACK"
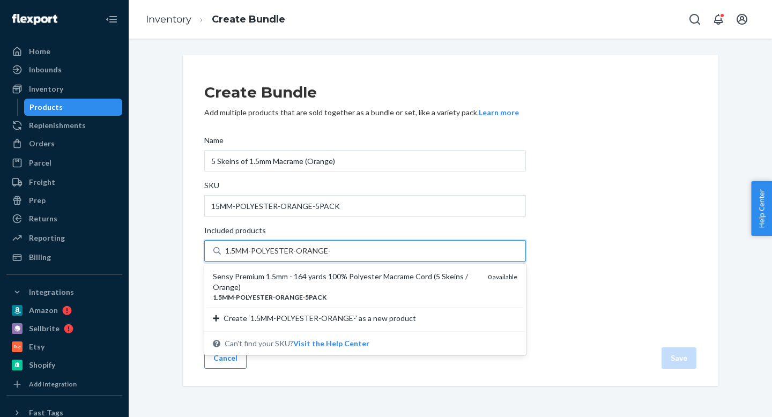
type input "1.5MM-POLYESTER-ORANGE"
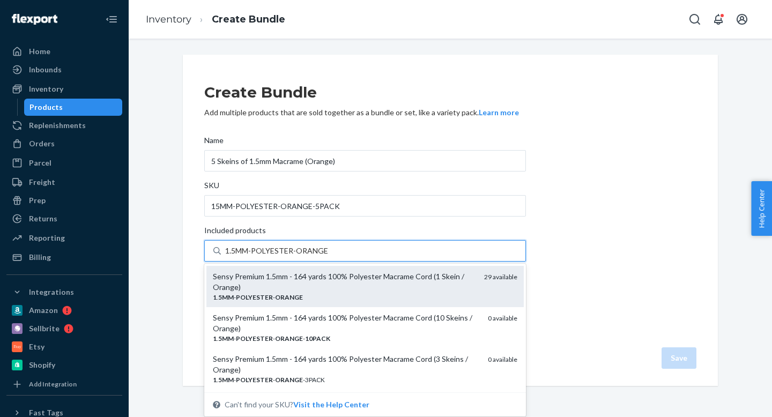
click at [366, 279] on div "Sensy Premium 1.5mm - 164 yards 100% Polyester Macrame Cord (1 Skein / Orange)" at bounding box center [344, 281] width 263 height 21
click at [327, 256] on input "1.5MM-POLYESTER-ORANGE" at bounding box center [276, 250] width 102 height 11
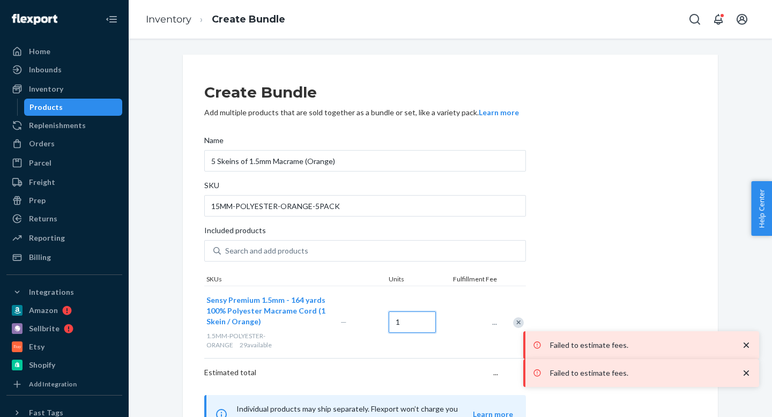
click at [399, 314] on input "1" at bounding box center [411, 321] width 47 height 21
type input "5"
click at [559, 261] on div "Create Bundle Add multiple products that are sold together as a bundle or set, …" at bounding box center [450, 253] width 492 height 362
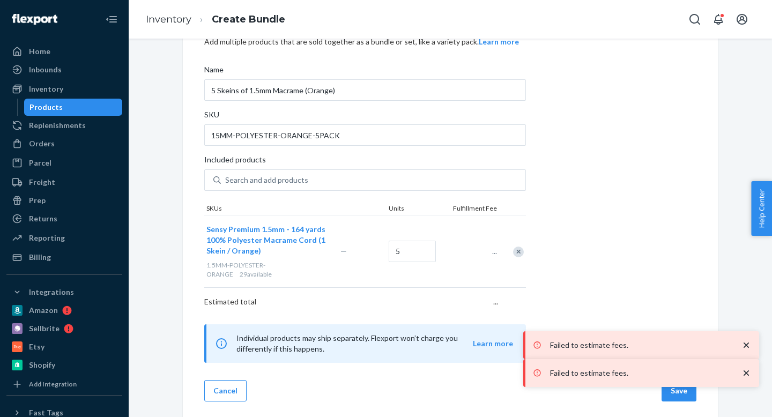
scroll to position [72, 0]
click at [698, 388] on div "Create Bundle Add multiple products that are sold together as a bundle or set, …" at bounding box center [450, 199] width 535 height 435
click at [694, 390] on button "Save" at bounding box center [678, 388] width 35 height 21
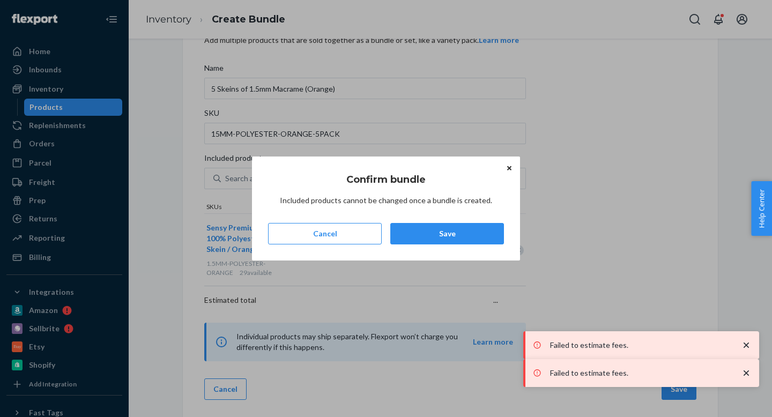
click at [451, 216] on div "Confirm bundle Included products cannot be changed once a bundle is created. Ca…" at bounding box center [386, 208] width 236 height 89
click at [444, 224] on button "Save" at bounding box center [447, 233] width 114 height 21
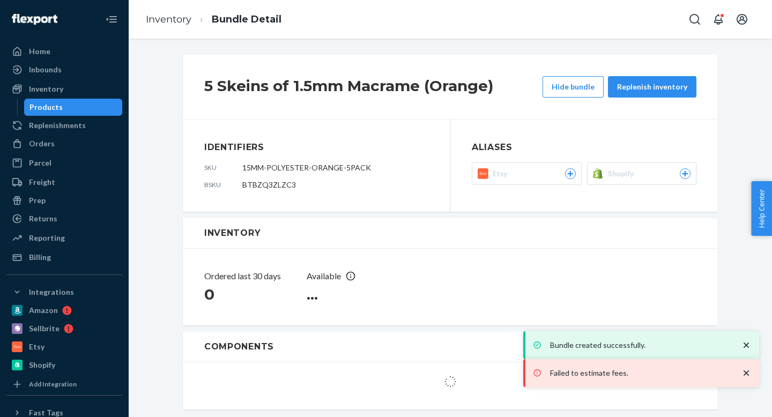
click at [750, 373] on icon "close toast" at bounding box center [745, 373] width 11 height 11
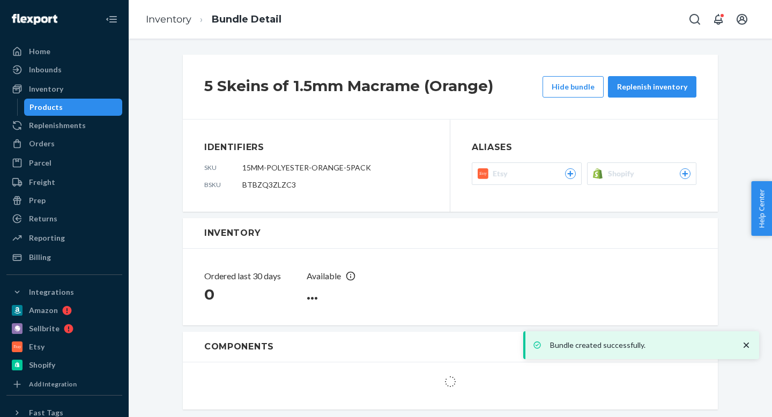
click at [747, 347] on div "Bundle created successfully." at bounding box center [641, 345] width 236 height 28
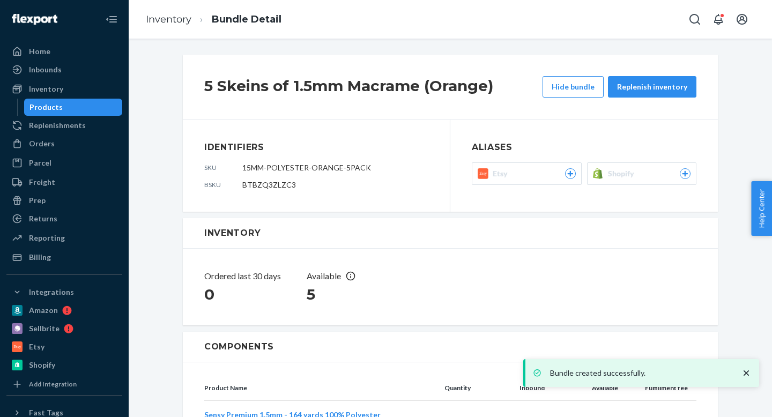
click at [641, 181] on button "Shopify" at bounding box center [642, 173] width 110 height 23
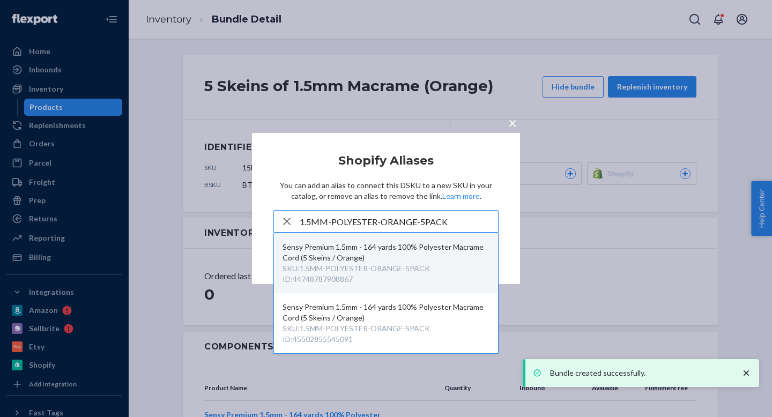
type input "1.5MM-POLYESTER-ORANGE-5PACK"
click at [402, 260] on div "Sensy Premium 1.5mm - 164 yards 100% Polyester Macrame Cord (5 Skeins / Orange)" at bounding box center [385, 252] width 207 height 21
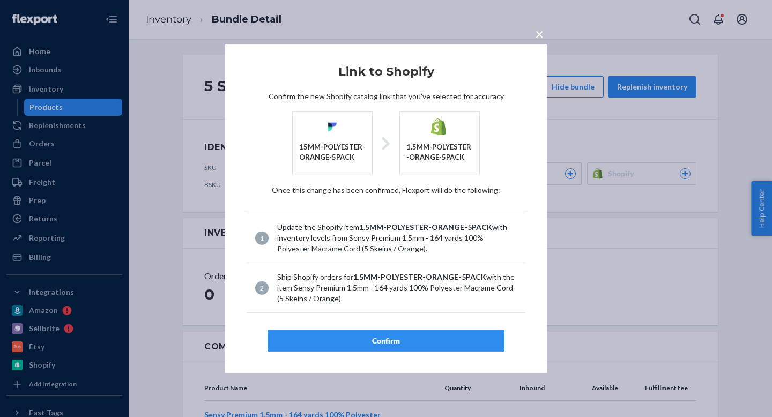
click at [391, 342] on div "Confirm" at bounding box center [385, 340] width 219 height 11
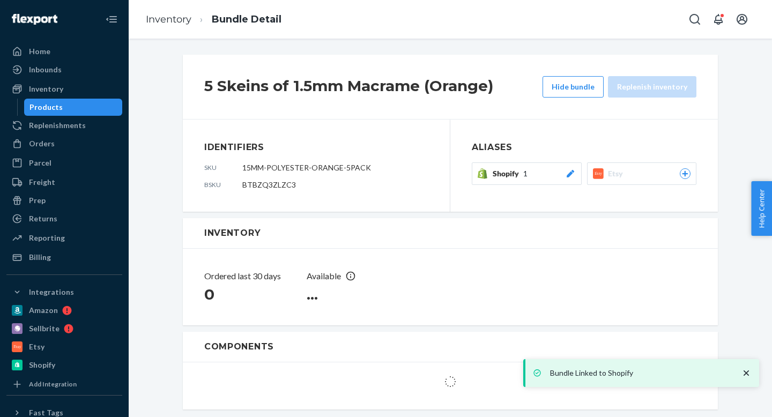
click at [541, 174] on div "Shopify 1" at bounding box center [533, 173] width 83 height 11
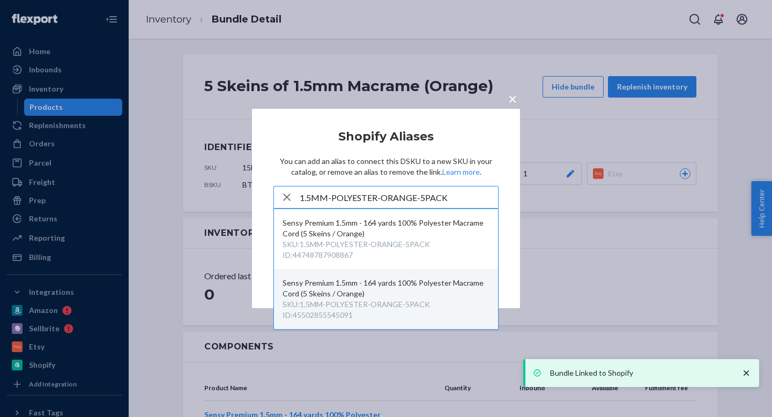
type input "1.5MM-POLYESTER-ORANGE-5PACK"
click at [351, 311] on div "ID : 45502855545091" at bounding box center [317, 315] width 70 height 11
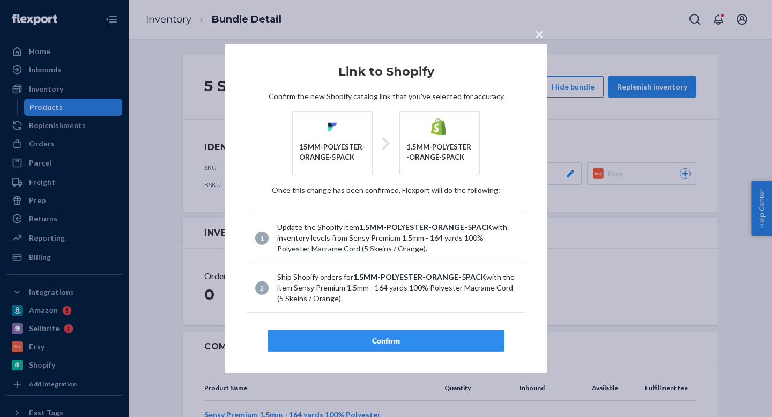
click at [417, 342] on div "Confirm" at bounding box center [385, 340] width 219 height 11
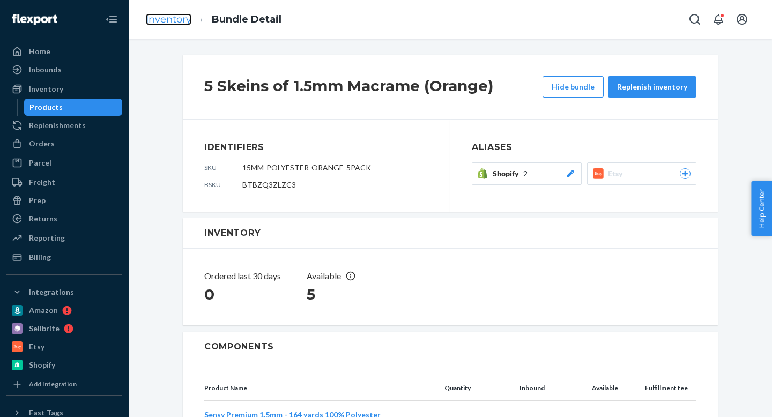
click at [173, 17] on link "Inventory" at bounding box center [169, 19] width 46 height 12
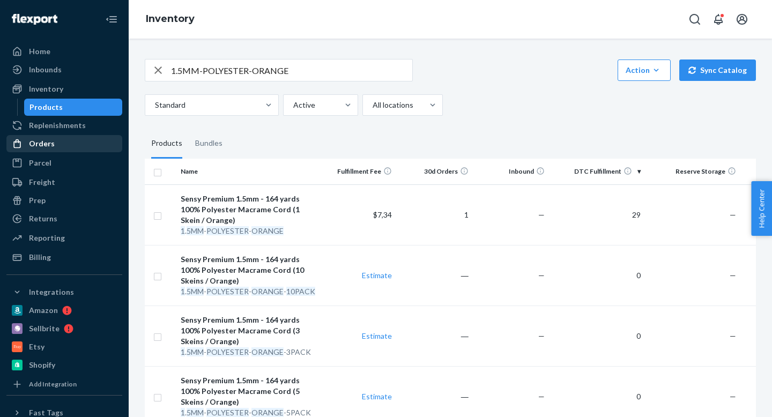
click at [36, 144] on div "Orders" at bounding box center [42, 143] width 26 height 11
click at [44, 140] on div "Orders" at bounding box center [42, 143] width 26 height 11
click at [218, 69] on input "1.5MM-POLYESTER-ORANGE" at bounding box center [291, 69] width 241 height 21
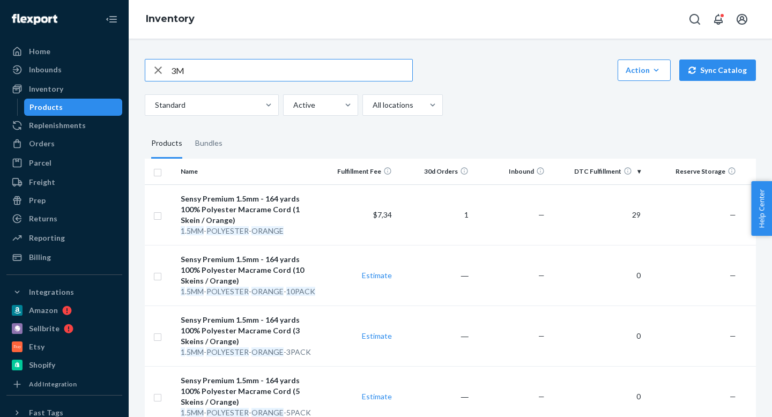
type input "3"
type input "M"
type input "3MM-BLACK"
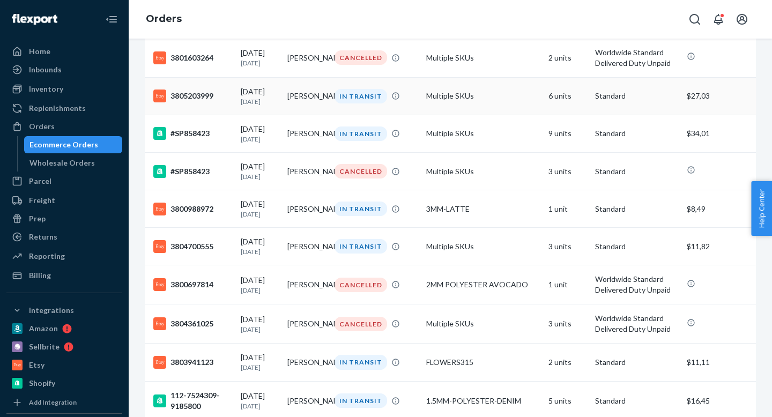
scroll to position [759, 0]
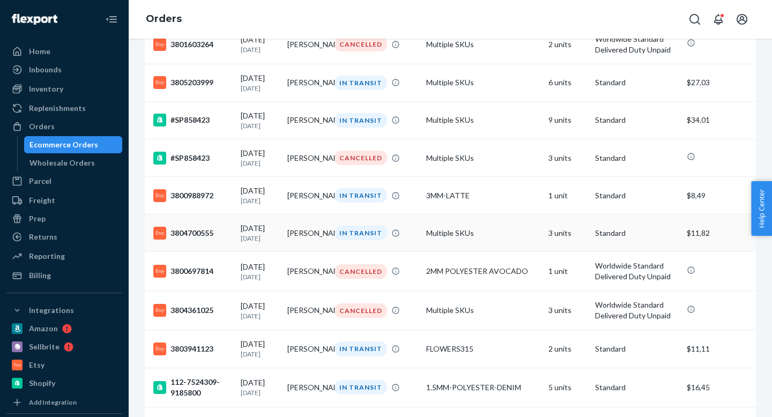
click at [203, 239] on div "3804700555" at bounding box center [192, 233] width 79 height 13
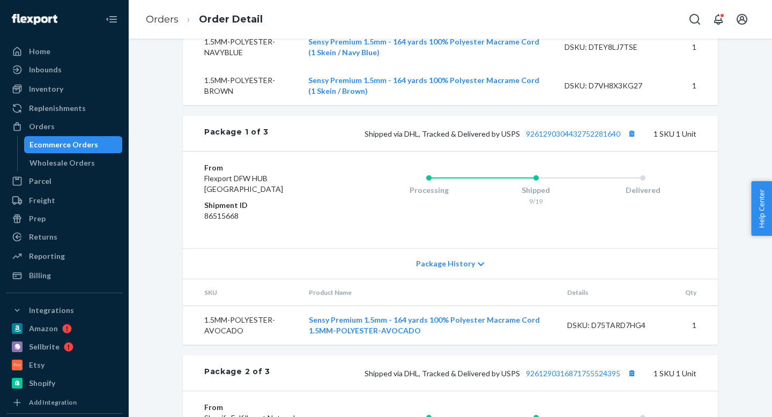
scroll to position [451, 0]
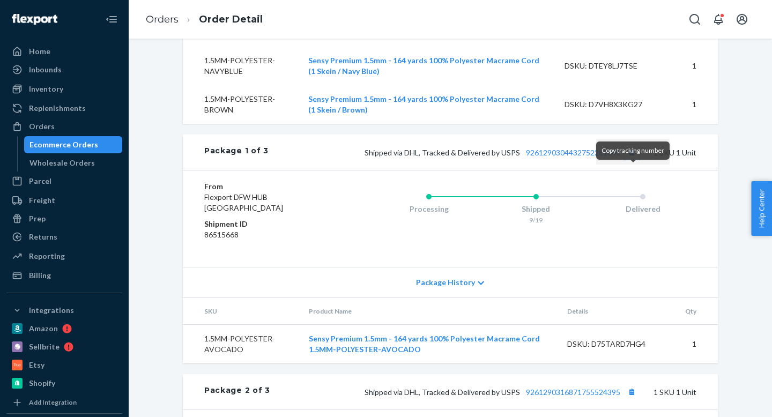
click at [632, 159] on button "Copy tracking number" at bounding box center [631, 152] width 14 height 14
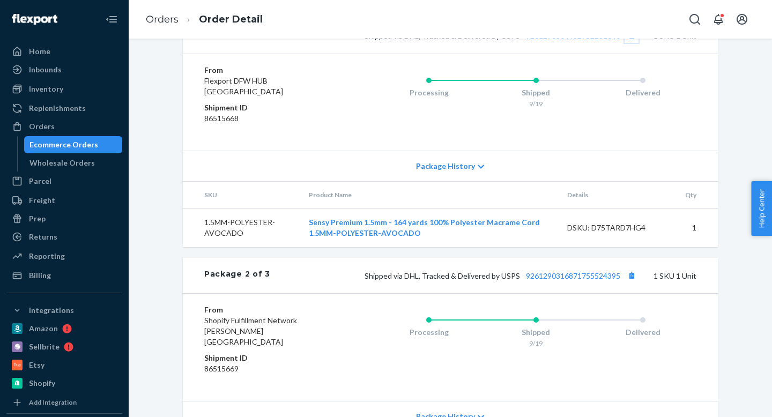
scroll to position [620, 0]
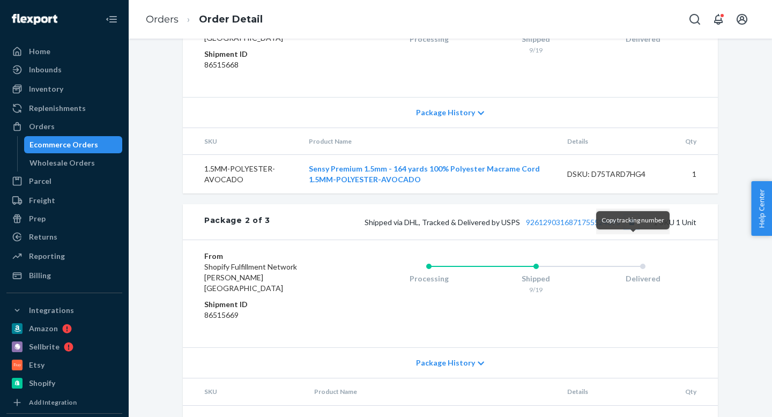
click at [634, 229] on button "Copy tracking number" at bounding box center [631, 222] width 14 height 14
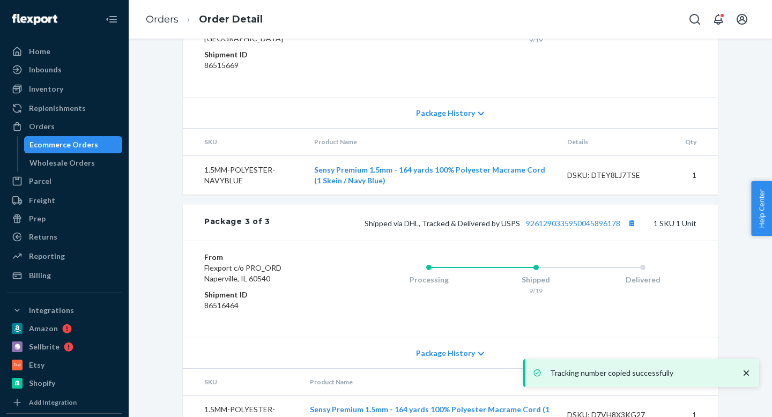
scroll to position [909, 0]
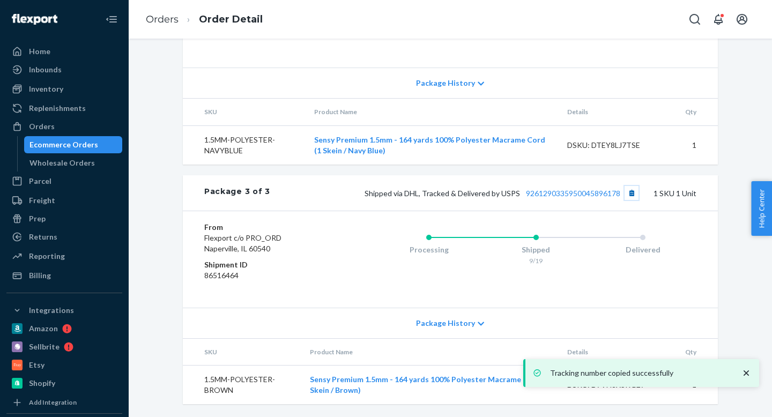
click at [631, 195] on button "Copy tracking number" at bounding box center [631, 193] width 14 height 14
click at [173, 19] on link "Orders" at bounding box center [162, 19] width 33 height 12
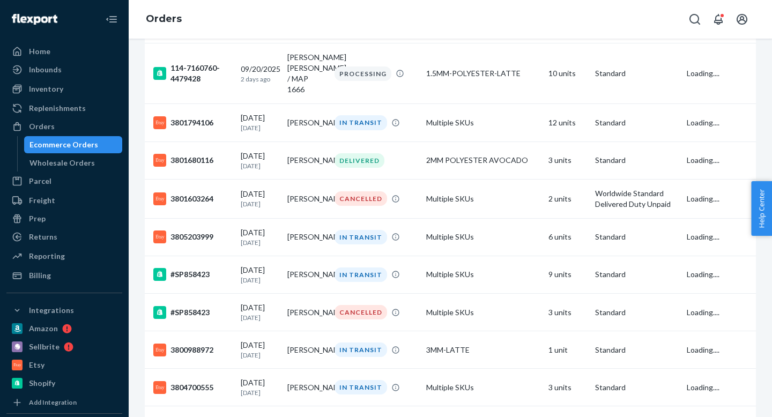
scroll to position [615, 0]
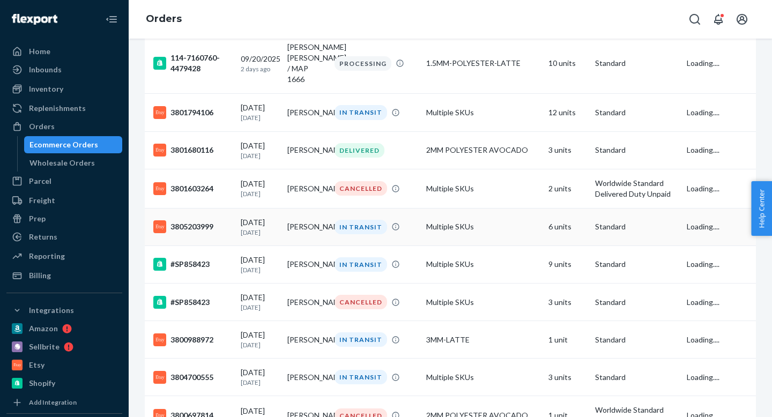
click at [201, 233] on div "3805203999" at bounding box center [192, 226] width 79 height 13
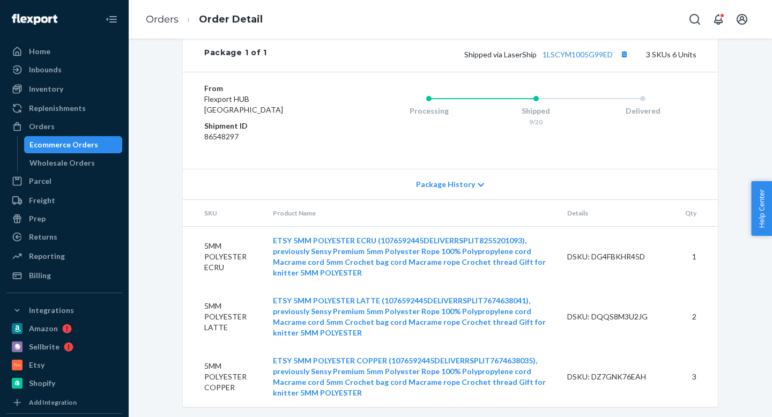
scroll to position [595, 0]
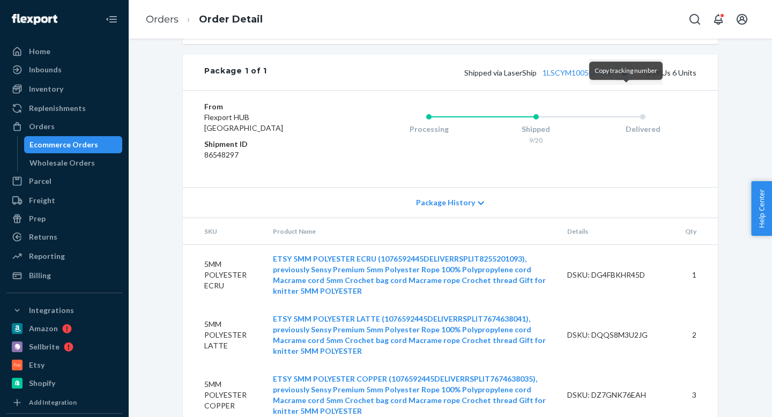
click at [622, 79] on button "Copy tracking number" at bounding box center [624, 72] width 14 height 14
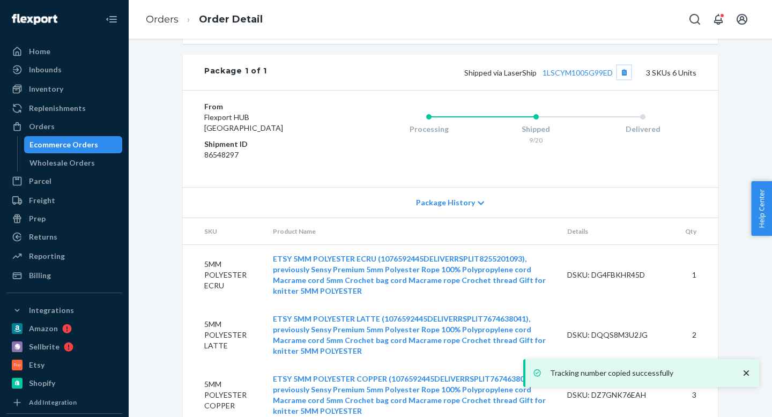
scroll to position [637, 0]
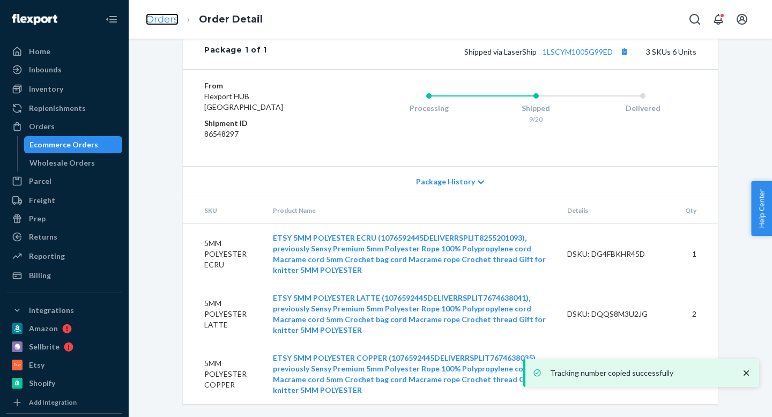
click at [172, 23] on link "Orders" at bounding box center [162, 19] width 33 height 12
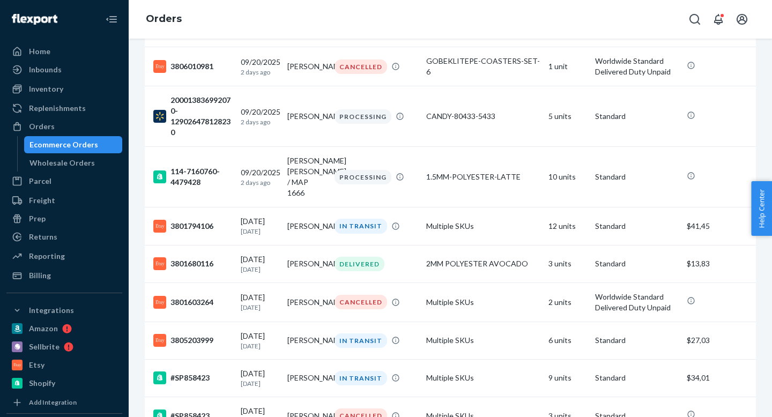
scroll to position [503, 0]
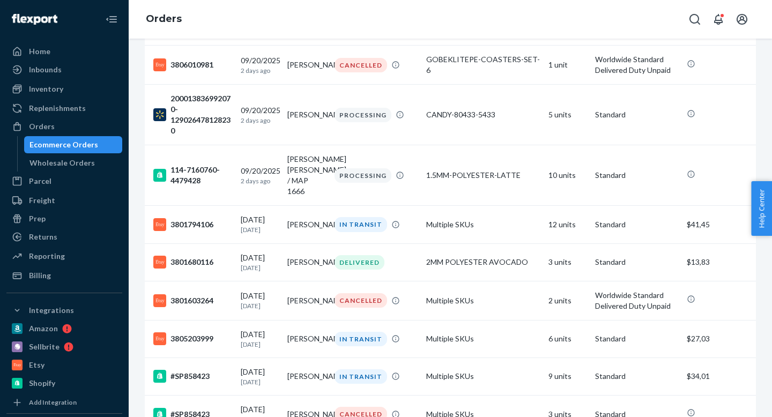
click at [190, 276] on td "3801680116" at bounding box center [191, 262] width 92 height 38
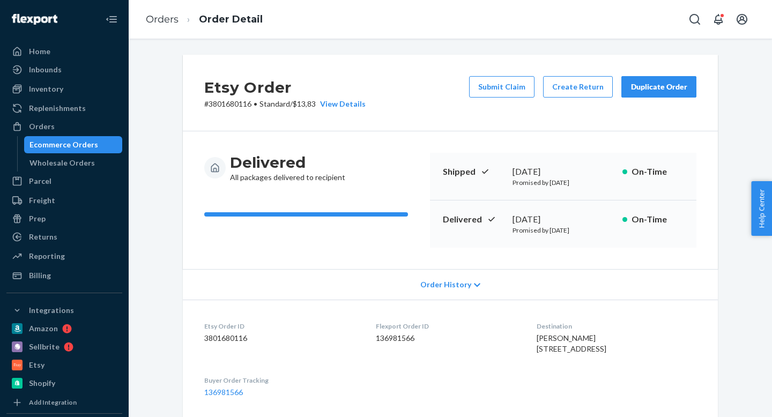
scroll to position [397, 0]
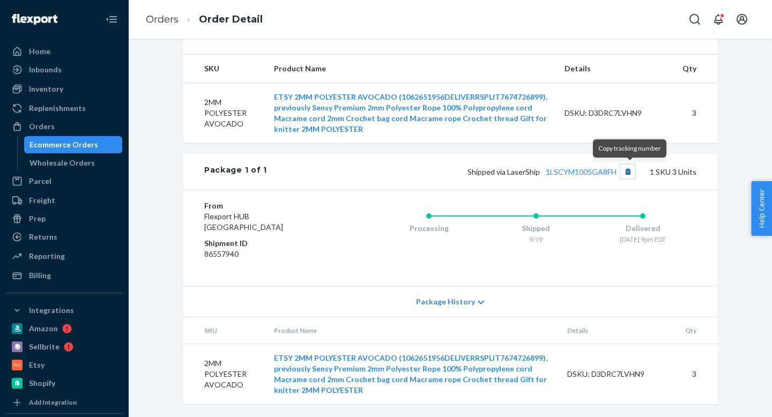
click at [626, 167] on button "Copy tracking number" at bounding box center [627, 171] width 14 height 14
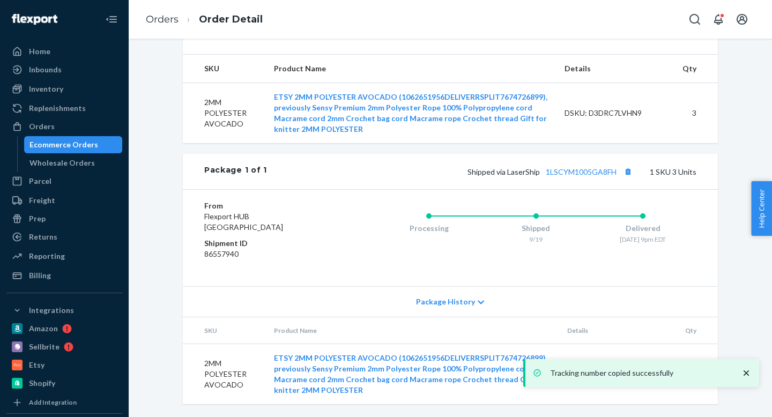
click at [171, 26] on li "Orders" at bounding box center [162, 20] width 33 height 14
click at [170, 23] on link "Orders" at bounding box center [162, 19] width 33 height 12
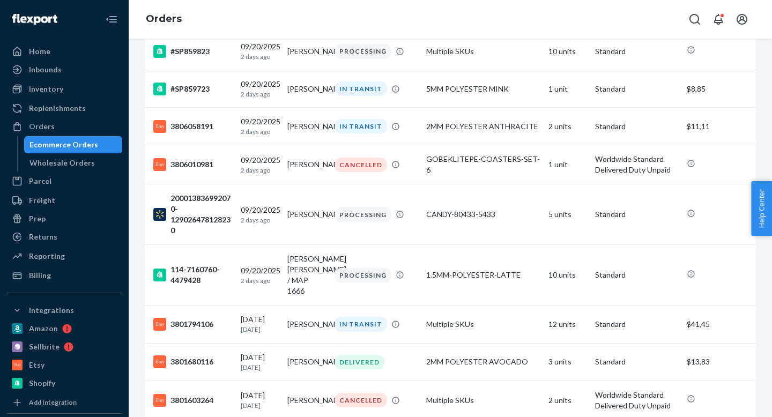
scroll to position [474, 0]
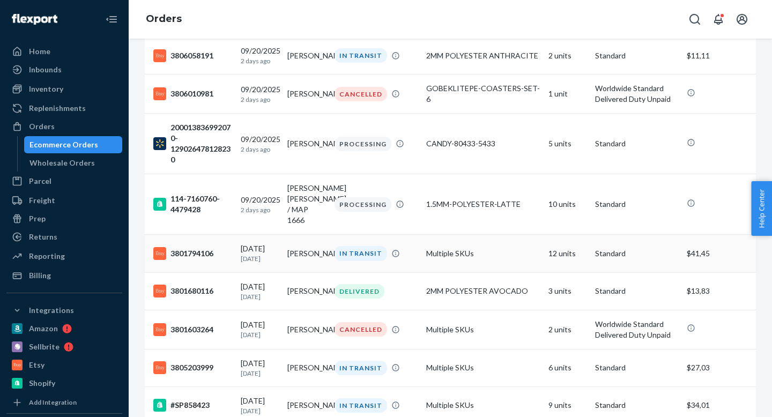
click at [205, 260] on div "3801794106" at bounding box center [192, 253] width 79 height 13
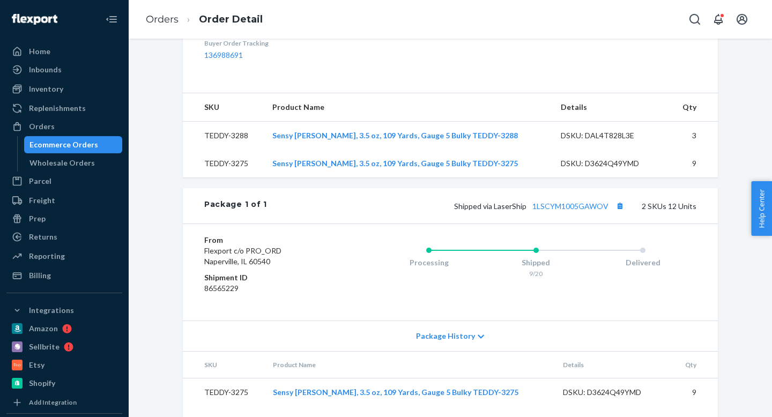
scroll to position [388, 0]
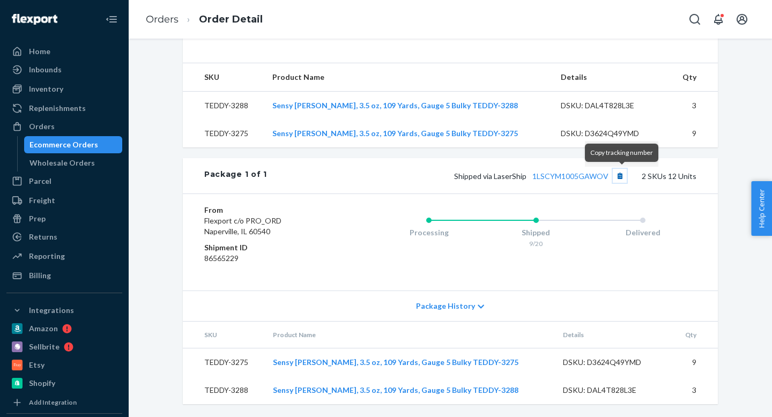
click at [623, 175] on button "Copy tracking number" at bounding box center [619, 176] width 14 height 14
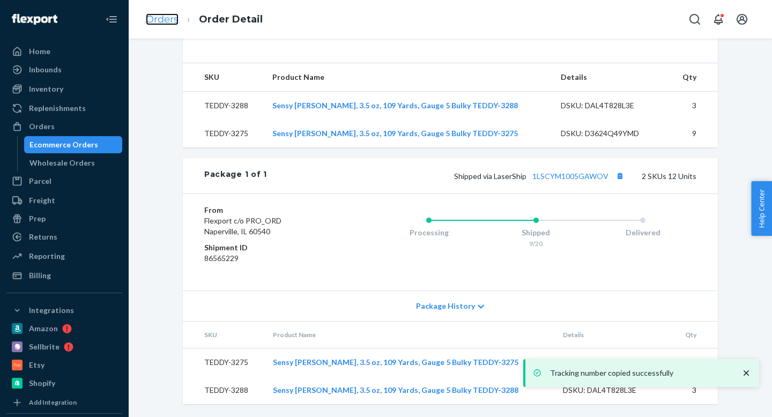
click at [169, 17] on link "Orders" at bounding box center [162, 19] width 33 height 12
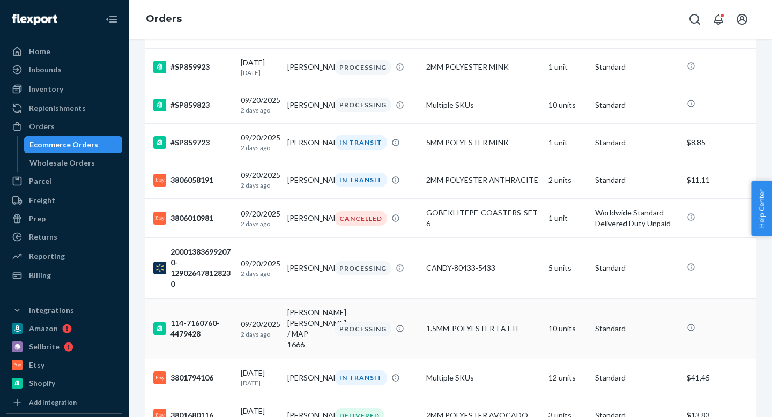
scroll to position [311, 0]
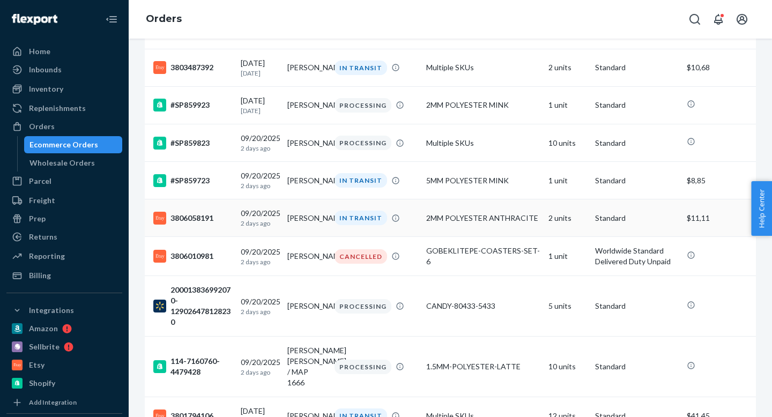
click at [191, 224] on div "3806058191" at bounding box center [192, 218] width 79 height 13
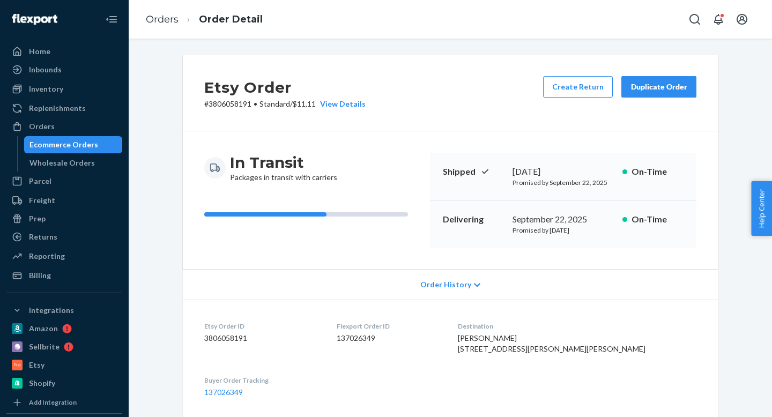
scroll to position [333, 0]
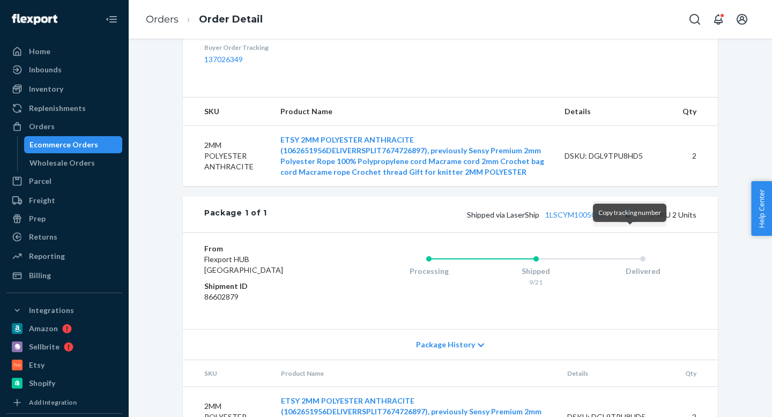
click at [631, 221] on button "Copy tracking number" at bounding box center [627, 214] width 14 height 14
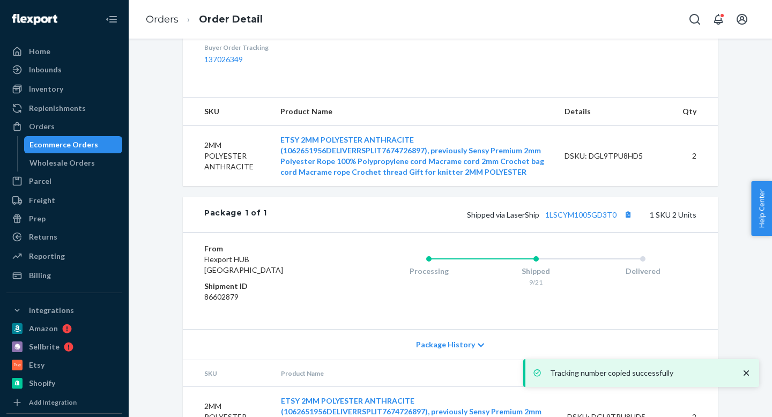
click at [140, 5] on ol "Orders Order Detail" at bounding box center [204, 20] width 134 height 32
click at [162, 27] on ol "Orders Order Detail" at bounding box center [204, 20] width 134 height 32
click at [163, 21] on link "Orders" at bounding box center [162, 19] width 33 height 12
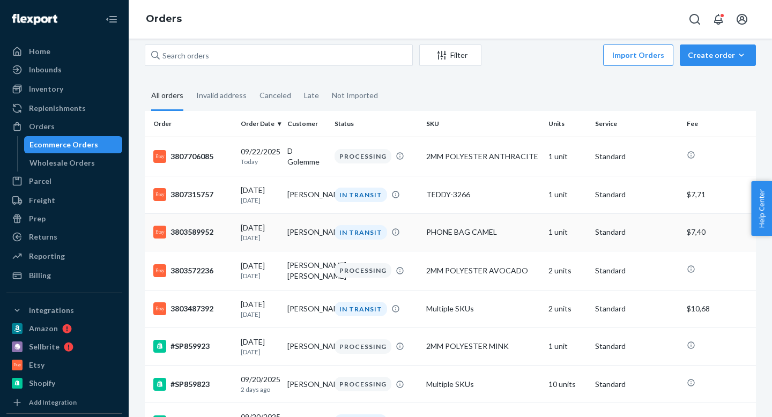
scroll to position [69, 0]
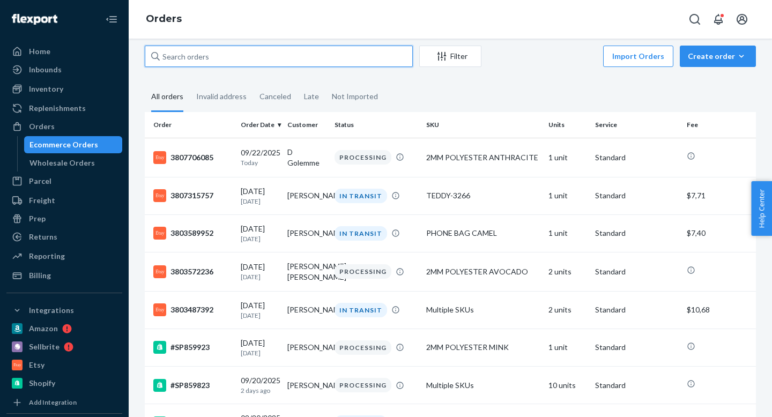
click at [214, 46] on input "text" at bounding box center [279, 56] width 268 height 21
paste input "#3801603264"
type input "#3801603264"
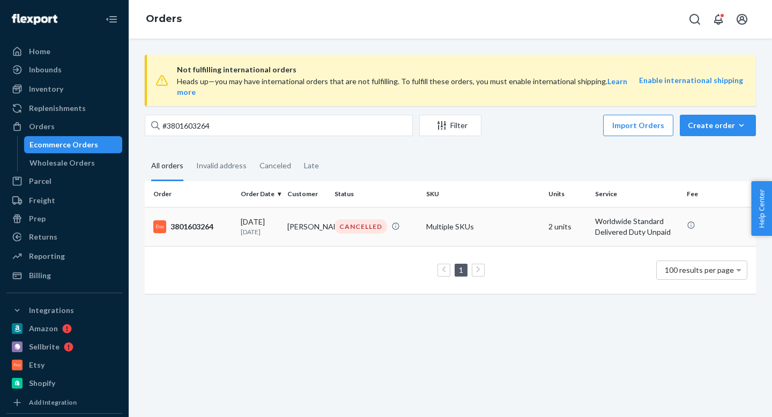
click at [238, 214] on td "09/19/2025 3 days ago" at bounding box center [259, 226] width 47 height 39
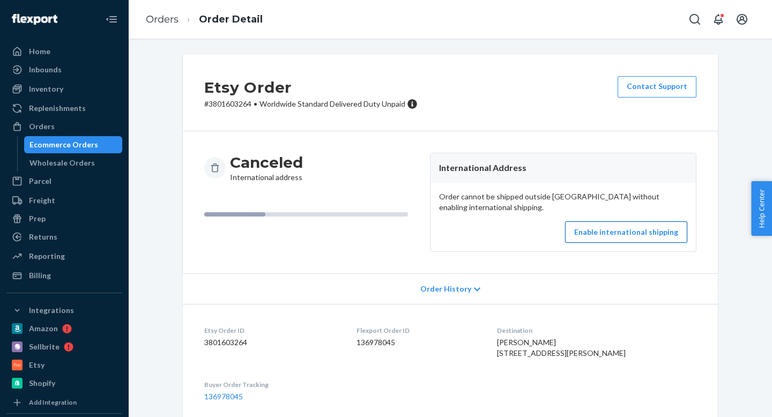
click at [624, 239] on button "Enable international shipping" at bounding box center [626, 231] width 122 height 21
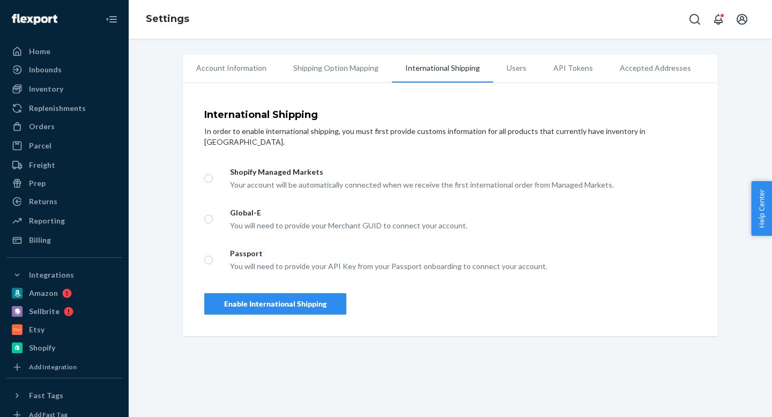
click at [287, 298] on div "Enable International Shipping" at bounding box center [275, 303] width 102 height 11
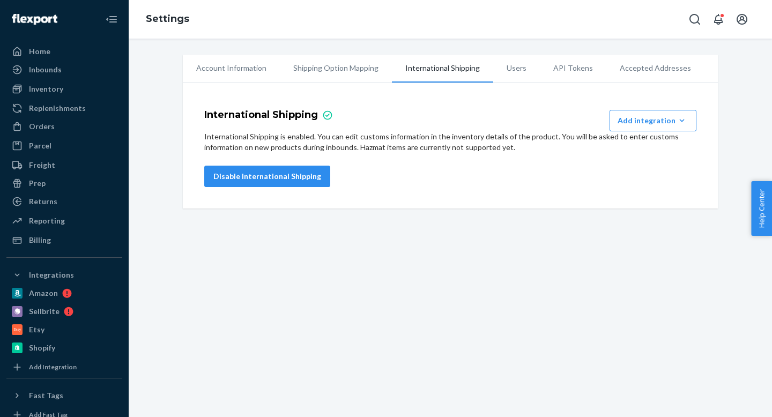
click at [374, 250] on div "Account Information Shipping Option Mapping International Shipping Users API To…" at bounding box center [450, 228] width 643 height 378
click at [240, 176] on button "Disable International Shipping" at bounding box center [267, 176] width 126 height 21
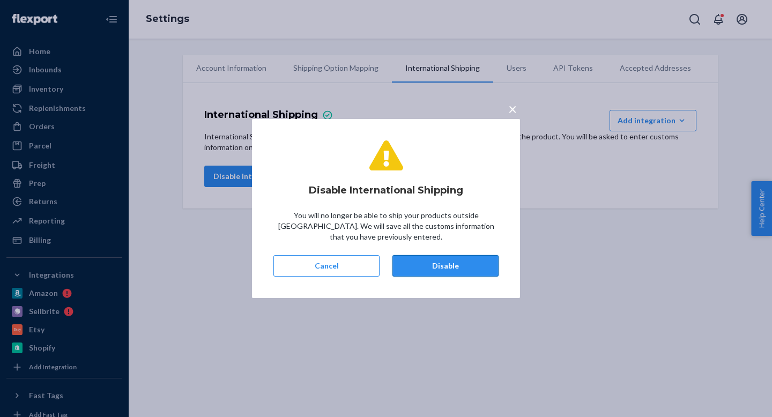
click at [413, 267] on button "Disable" at bounding box center [445, 265] width 106 height 21
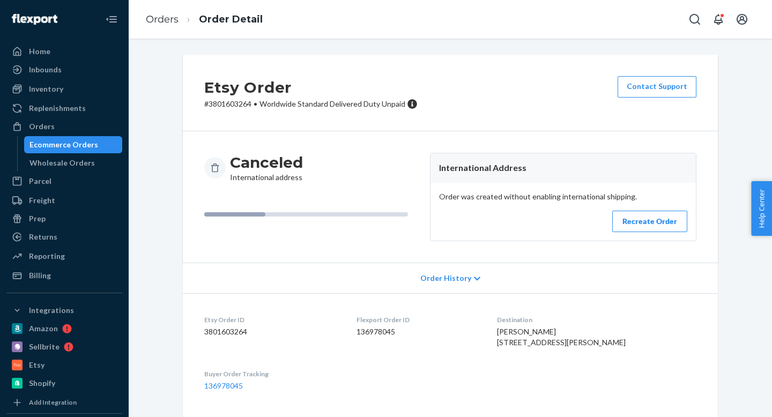
click at [667, 225] on div "Recreate Order" at bounding box center [649, 221] width 57 height 11
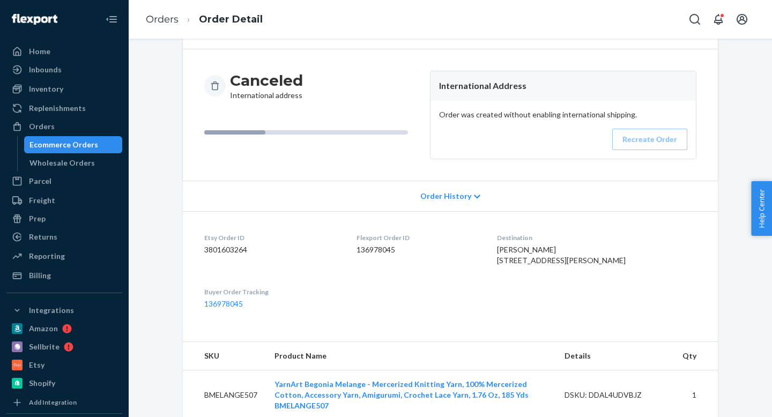
scroll to position [147, 0]
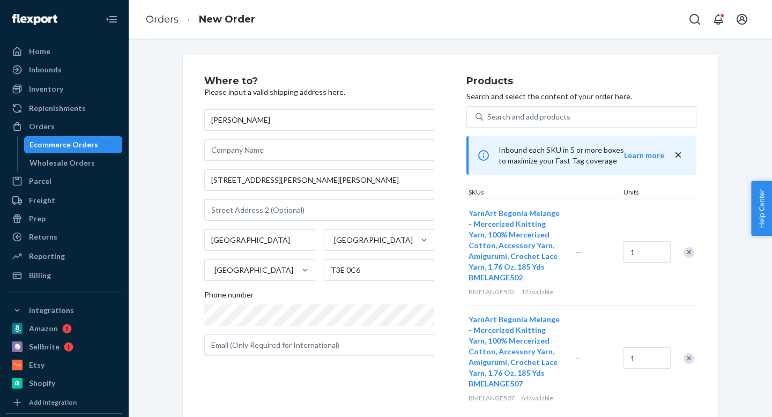
click at [450, 304] on div "Where to? Please input a valid shipping address here. BONNIE BRADLEY 416-550 BI…" at bounding box center [335, 243] width 262 height 335
click at [383, 355] on input "text" at bounding box center [319, 344] width 230 height 21
click at [261, 353] on input "text" at bounding box center [319, 344] width 230 height 21
paste input "bonnieandian@shaw.ca"
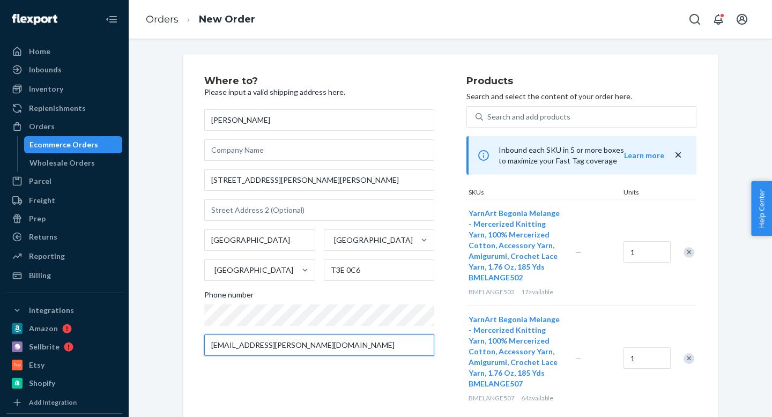
type input "bonnieandian@shaw.ca"
click at [417, 374] on div "Where to? Please input a valid shipping address here. BONNIE BRADLEY 416-550 BI…" at bounding box center [335, 243] width 262 height 335
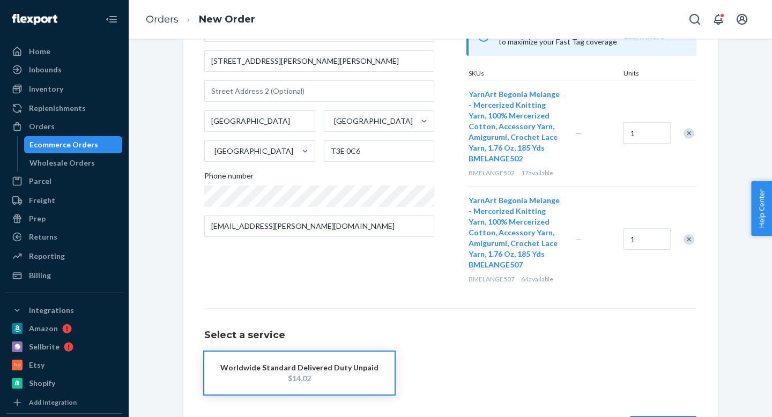
scroll to position [139, 0]
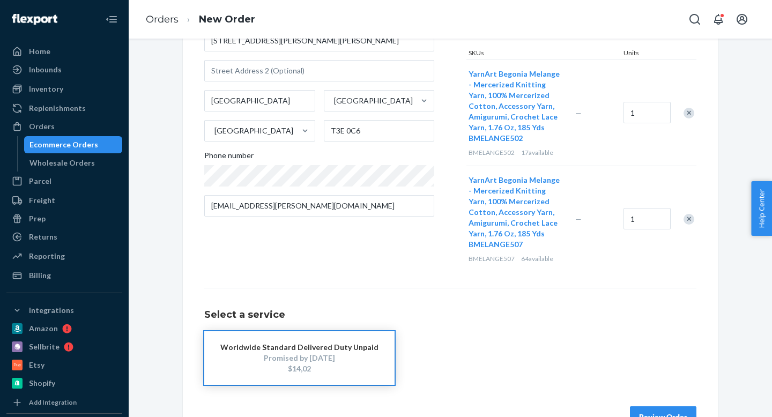
click at [346, 342] on div "Worldwide Standard Delivered Duty Unpaid" at bounding box center [299, 347] width 158 height 11
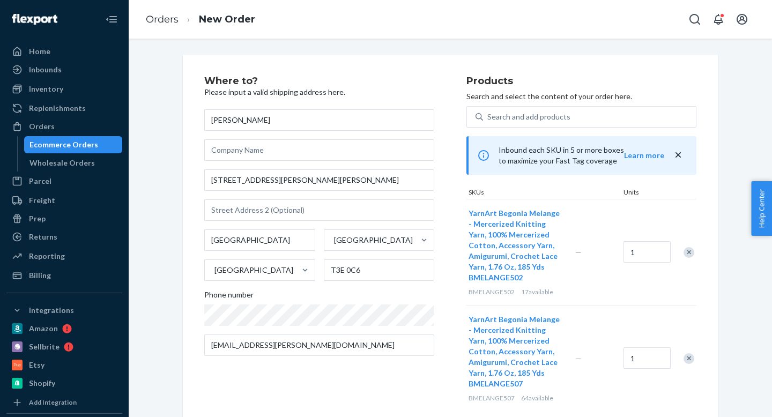
scroll to position [150, 0]
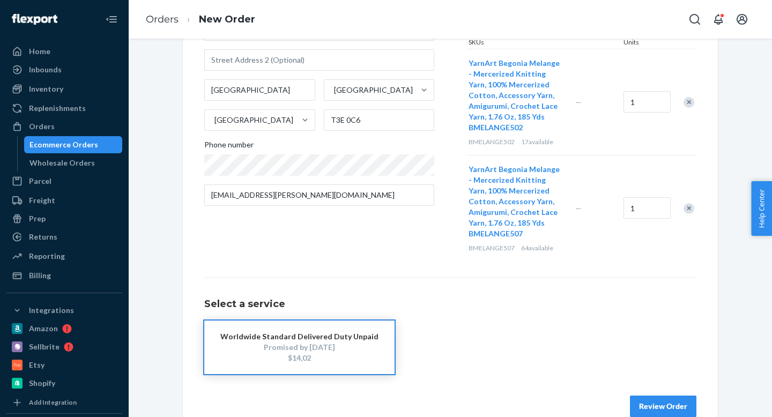
click at [675, 395] on button "Review Order" at bounding box center [663, 405] width 66 height 21
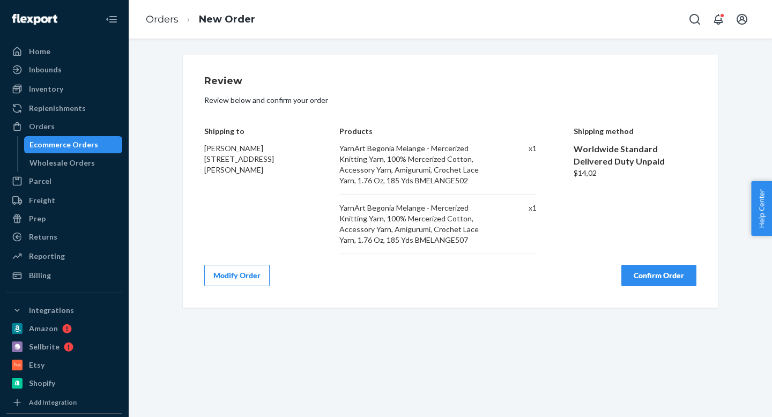
click at [643, 274] on button "Confirm Order" at bounding box center [658, 275] width 75 height 21
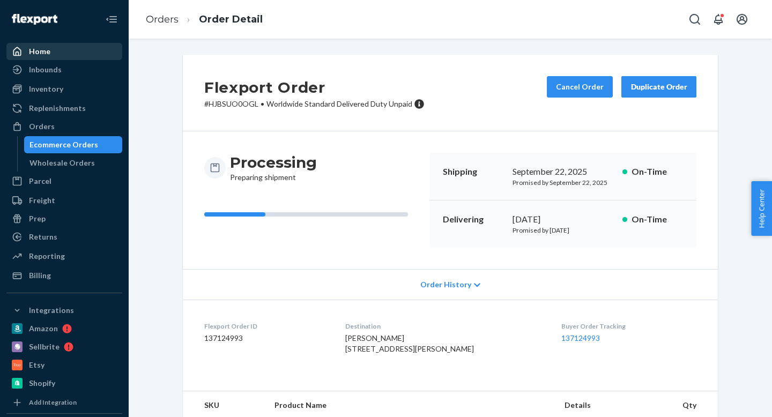
click at [58, 54] on div "Home" at bounding box center [65, 51] width 114 height 15
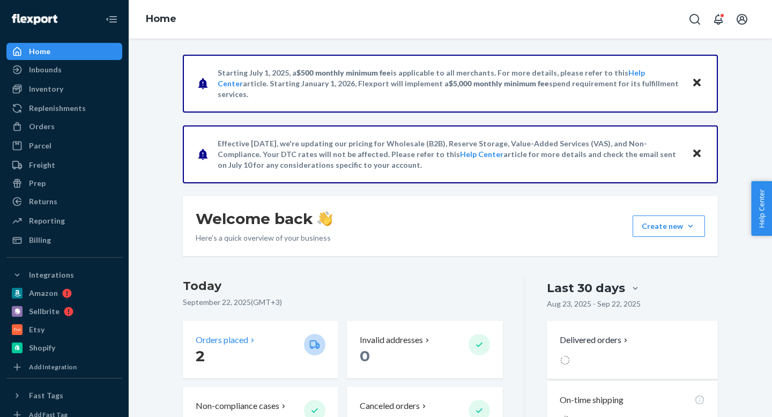
click at [206, 346] on p "Orders placed" at bounding box center [222, 340] width 53 height 12
